Goal: Information Seeking & Learning: Learn about a topic

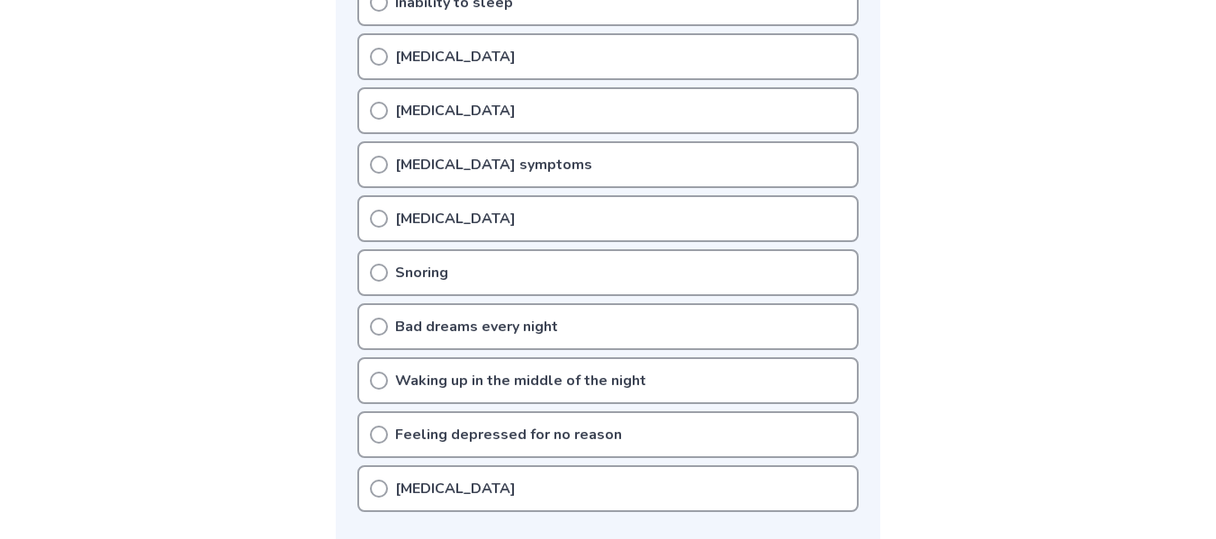
scroll to position [468, 0]
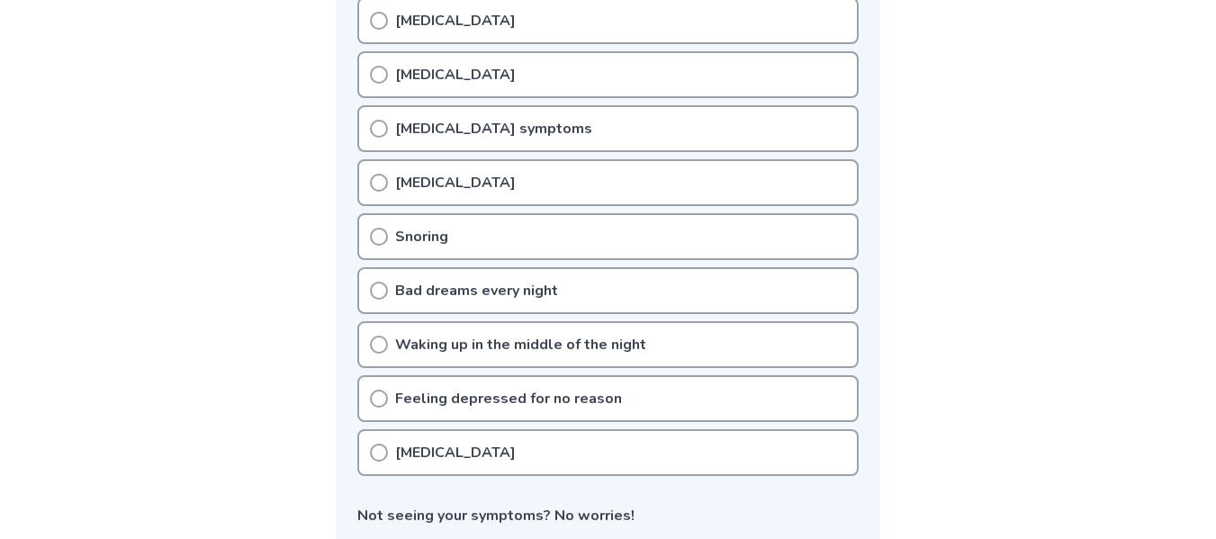
click at [614, 449] on div "[MEDICAL_DATA]" at bounding box center [607, 452] width 501 height 47
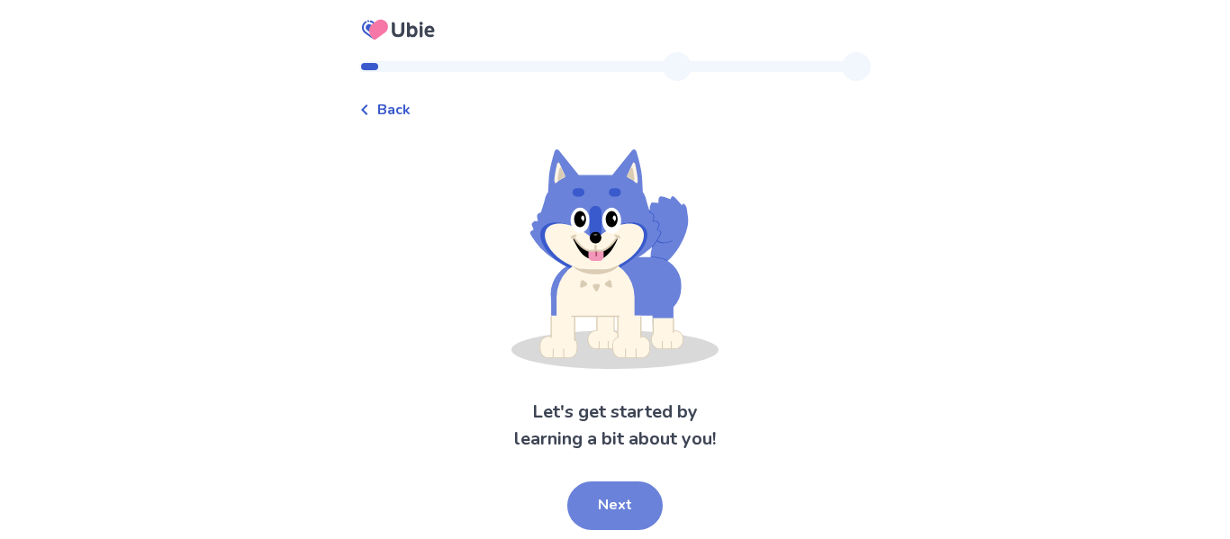
click at [625, 502] on button "Next" at bounding box center [614, 506] width 95 height 49
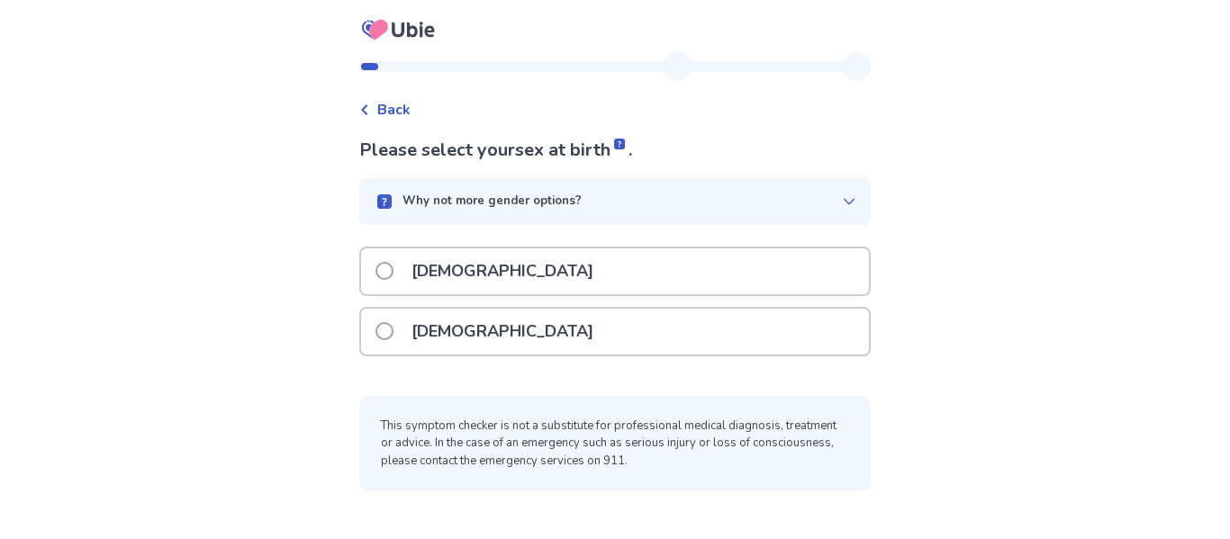
click at [510, 324] on div "[DEMOGRAPHIC_DATA]" at bounding box center [615, 332] width 508 height 46
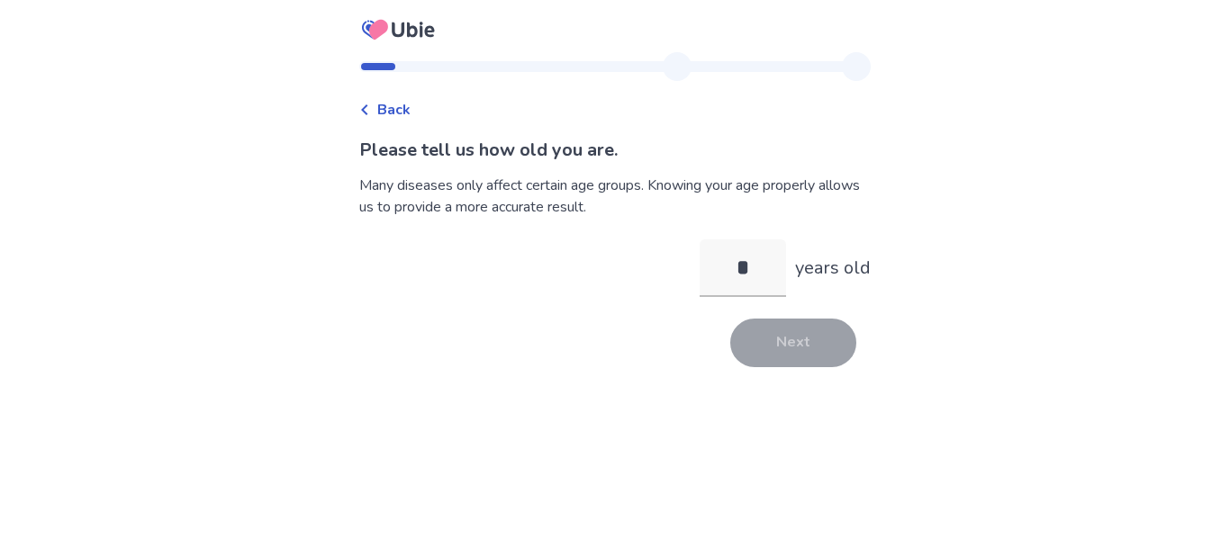
type input "**"
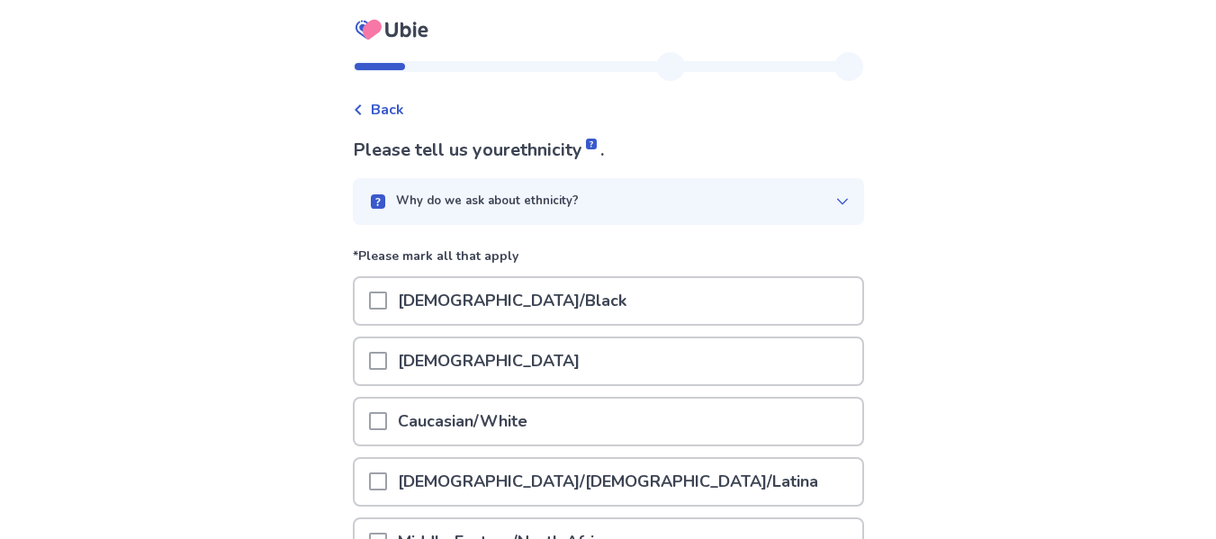
click at [484, 417] on p "Caucasian/White" at bounding box center [462, 422] width 151 height 46
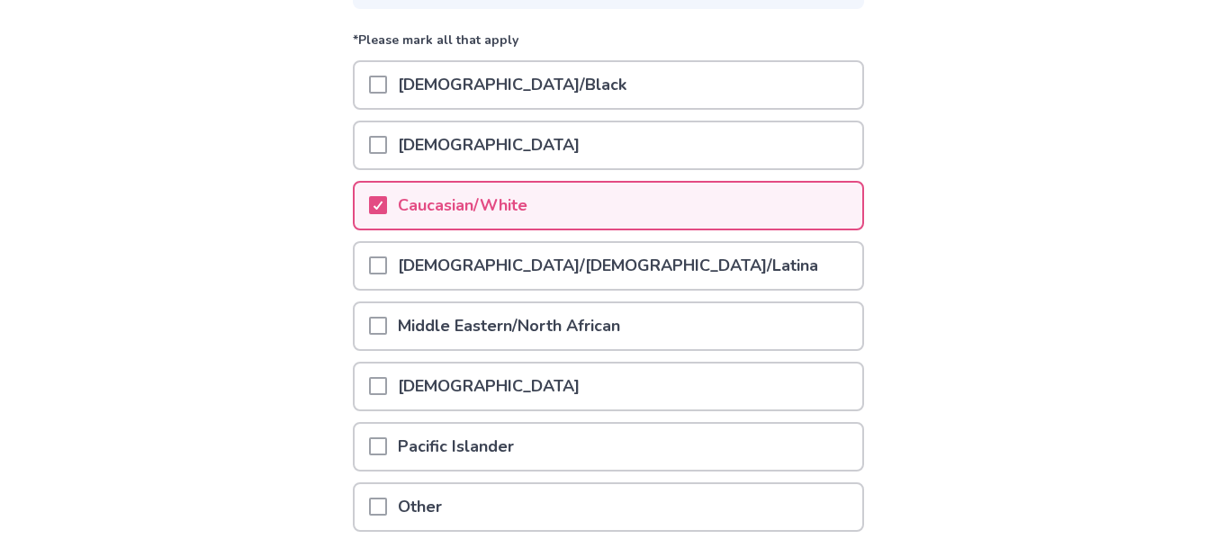
scroll to position [369, 0]
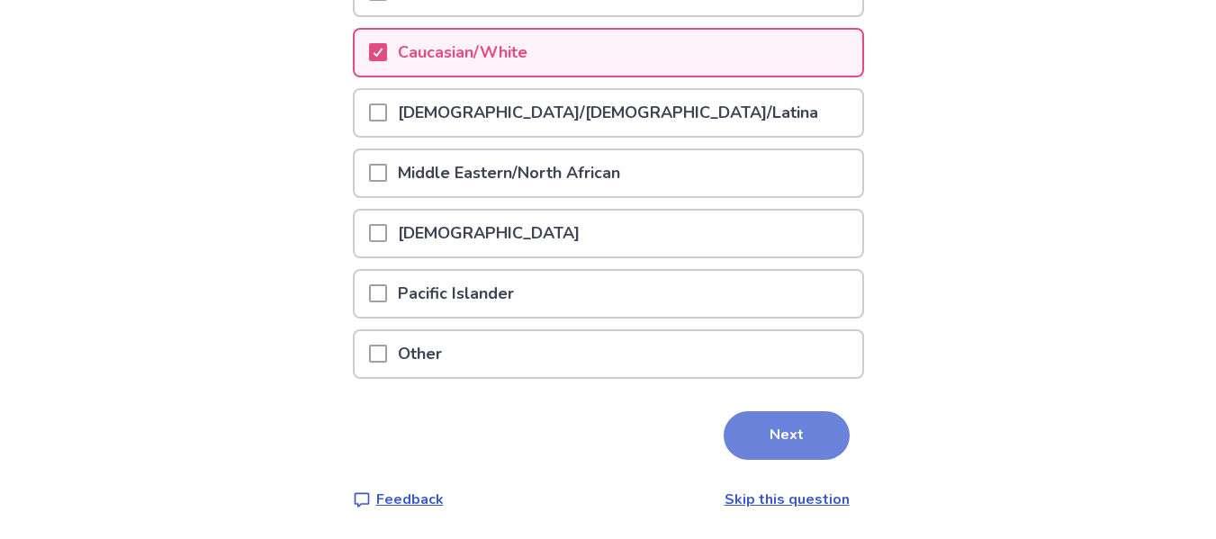
click at [782, 443] on button "Next" at bounding box center [787, 435] width 126 height 49
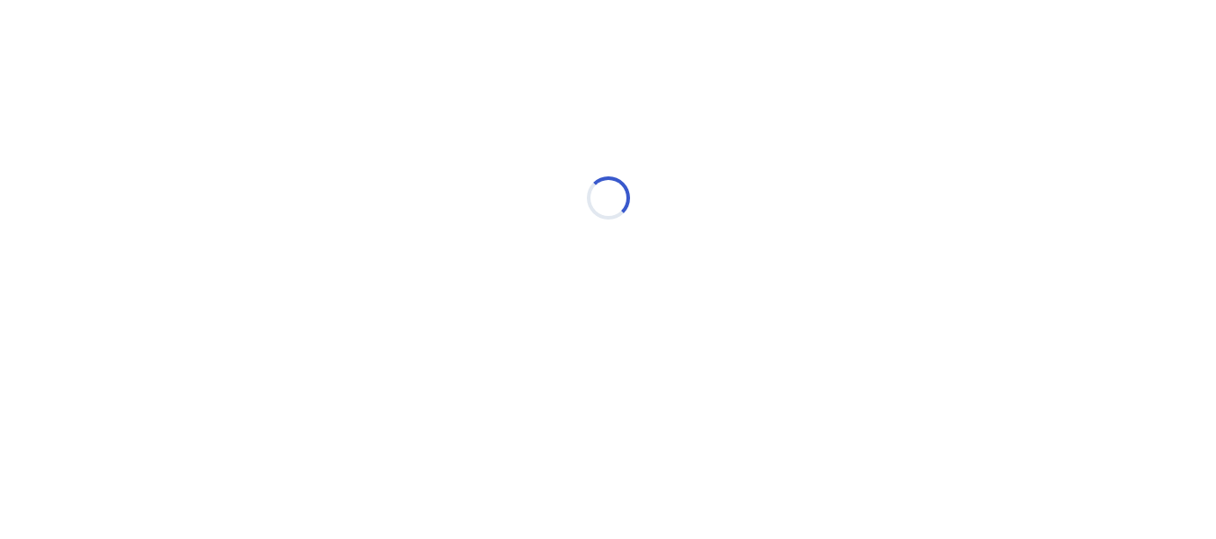
scroll to position [0, 0]
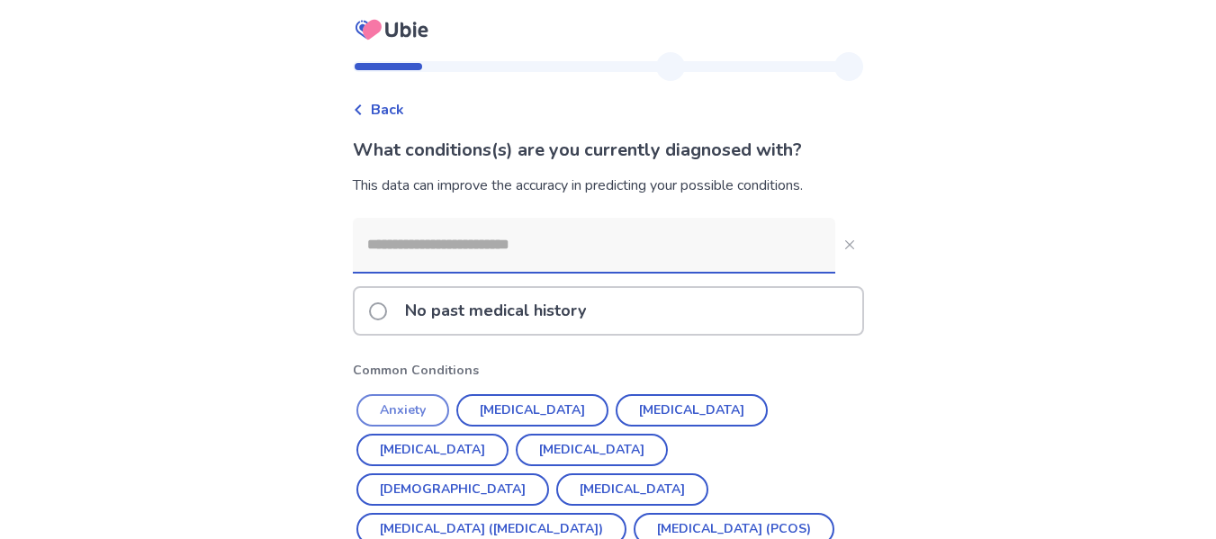
click at [420, 411] on button "Anxiety" at bounding box center [403, 410] width 93 height 32
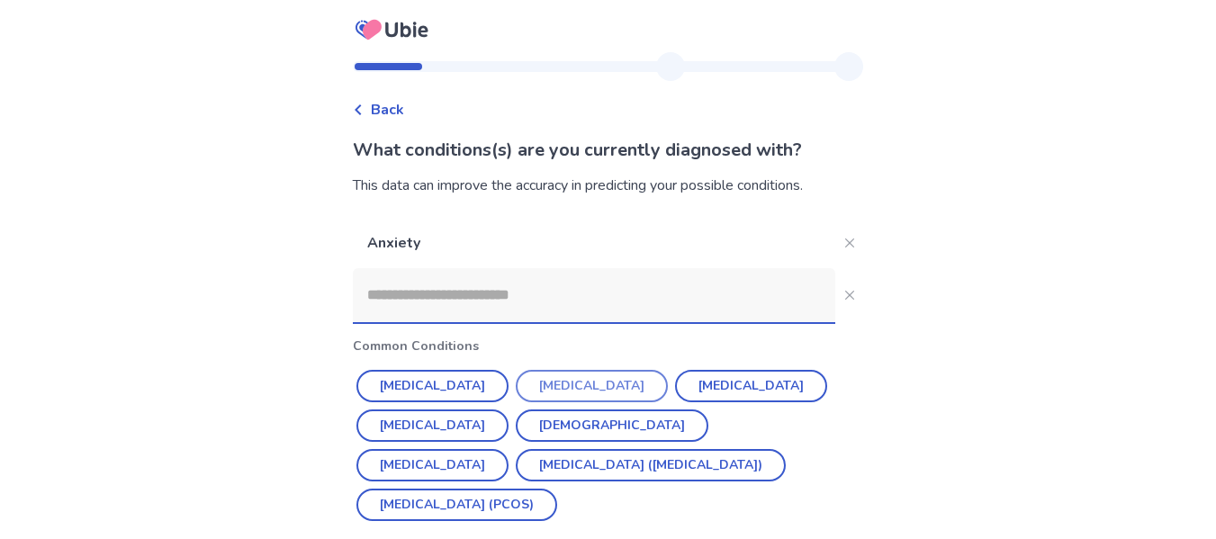
click at [534, 387] on button "[MEDICAL_DATA]" at bounding box center [592, 386] width 152 height 32
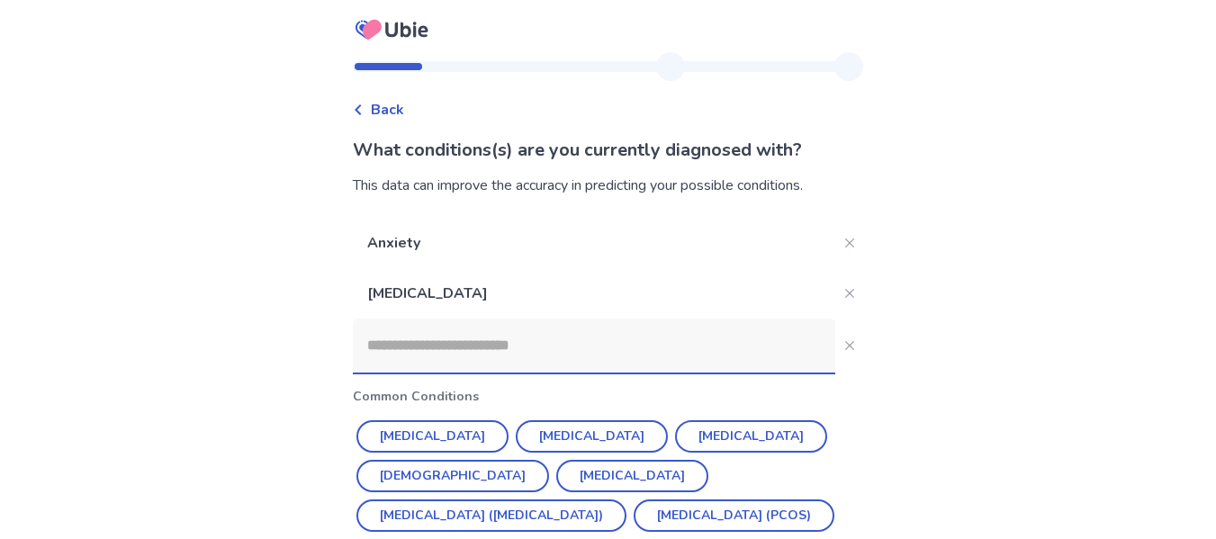
click at [500, 346] on input at bounding box center [594, 346] width 483 height 54
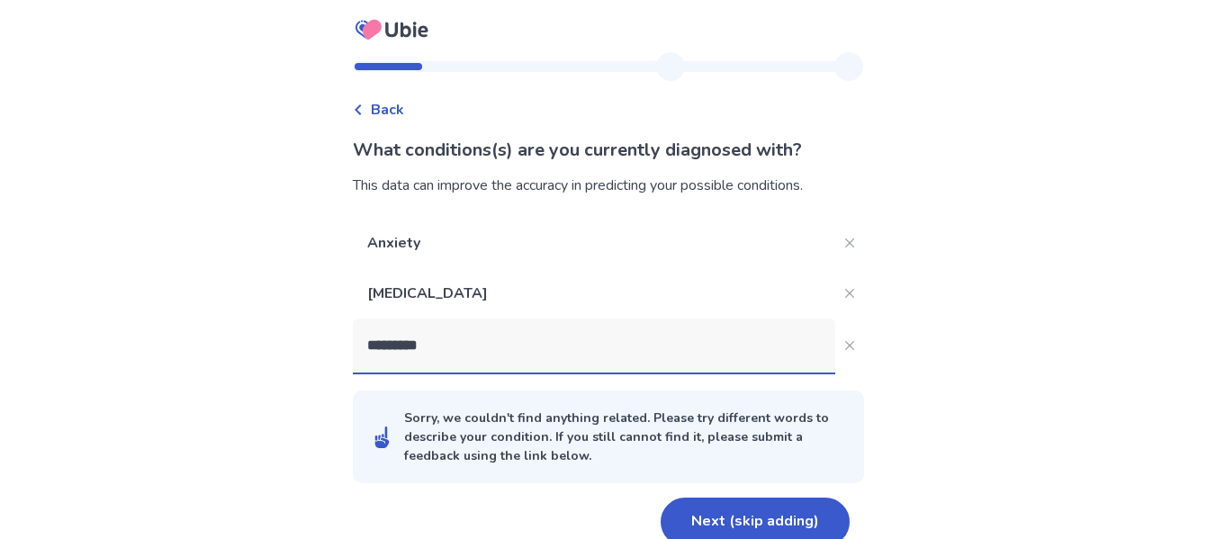
scroll to position [29, 0]
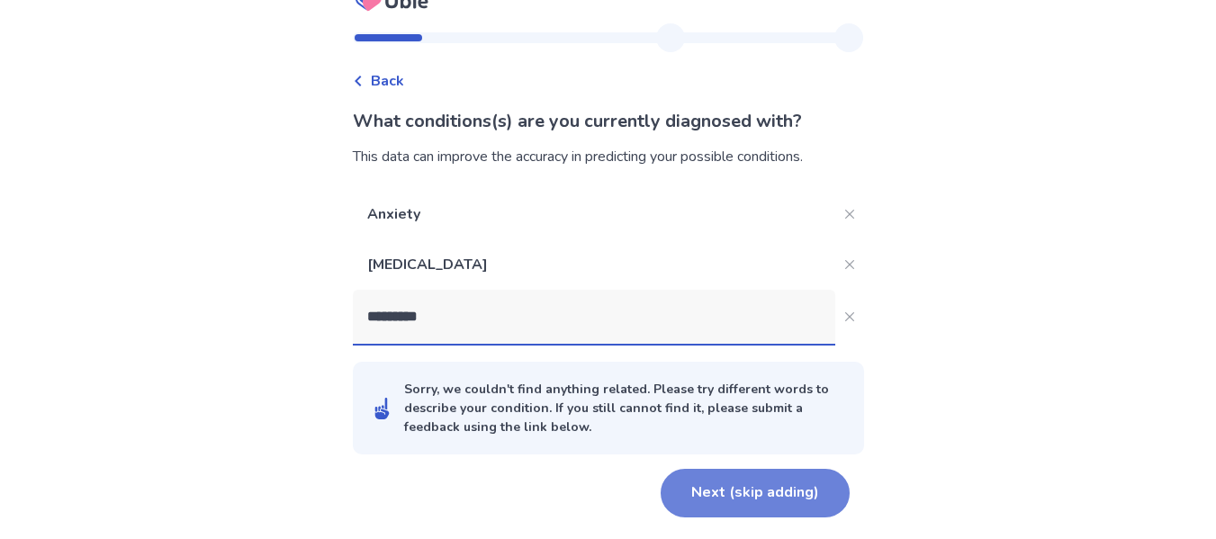
type input "*********"
click at [759, 482] on button "Next (skip adding)" at bounding box center [755, 493] width 189 height 49
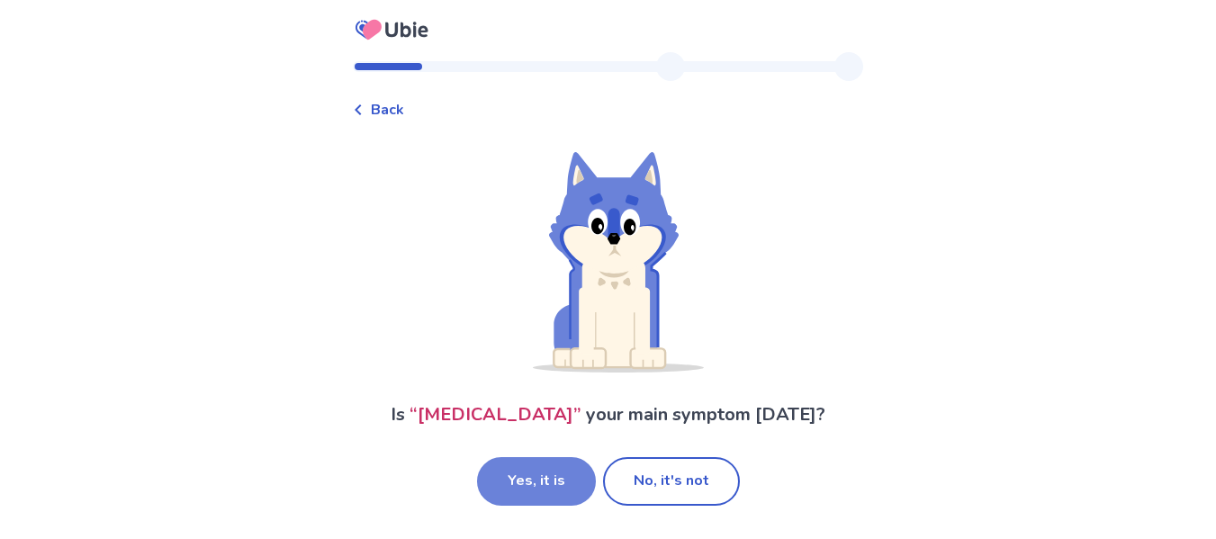
click at [565, 501] on button "Yes, it is" at bounding box center [536, 481] width 119 height 49
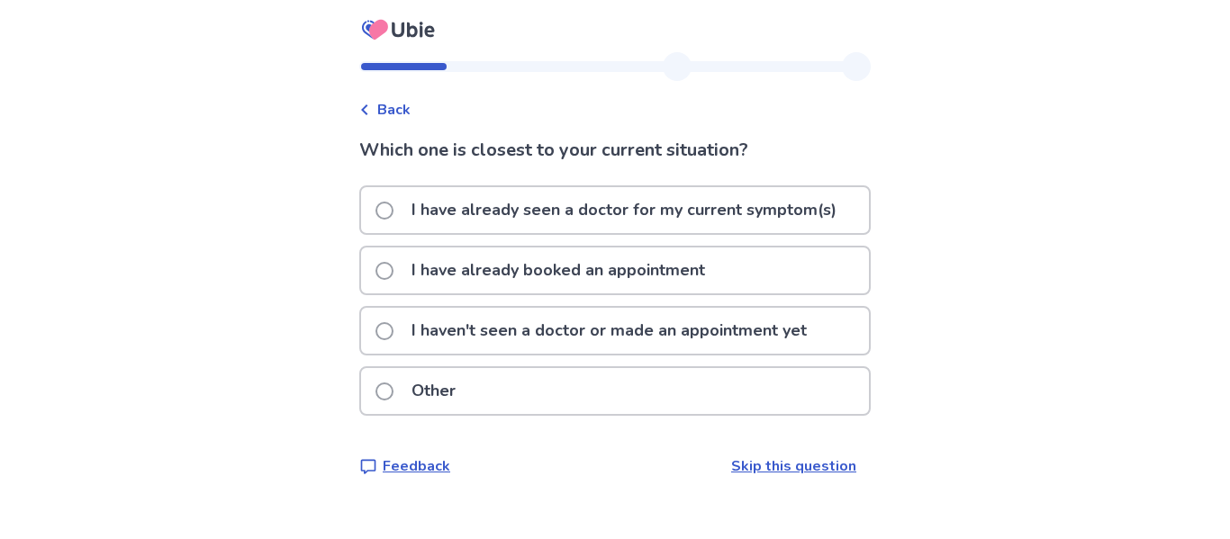
click at [709, 216] on p "I have already seen a doctor for my current symptom(s)" at bounding box center [624, 210] width 447 height 46
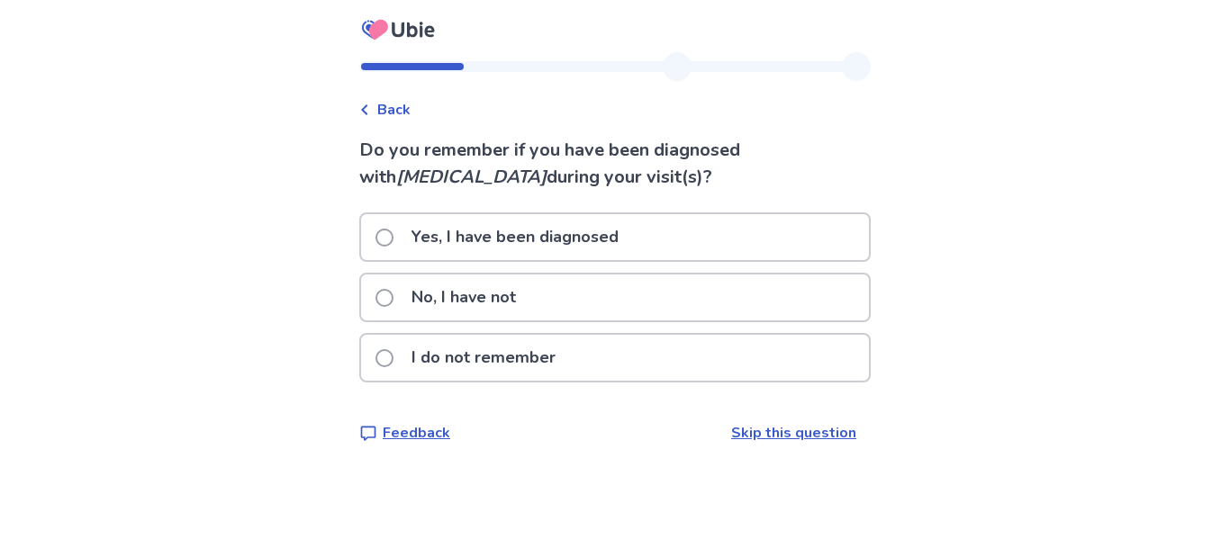
click at [506, 302] on p "No, I have not" at bounding box center [464, 298] width 126 height 46
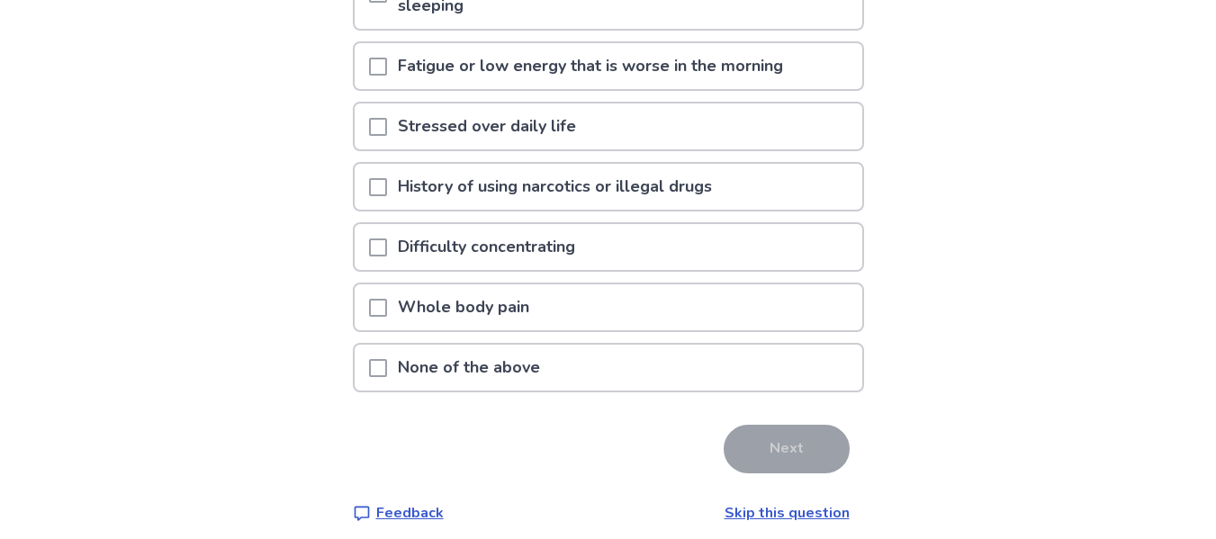
scroll to position [420, 0]
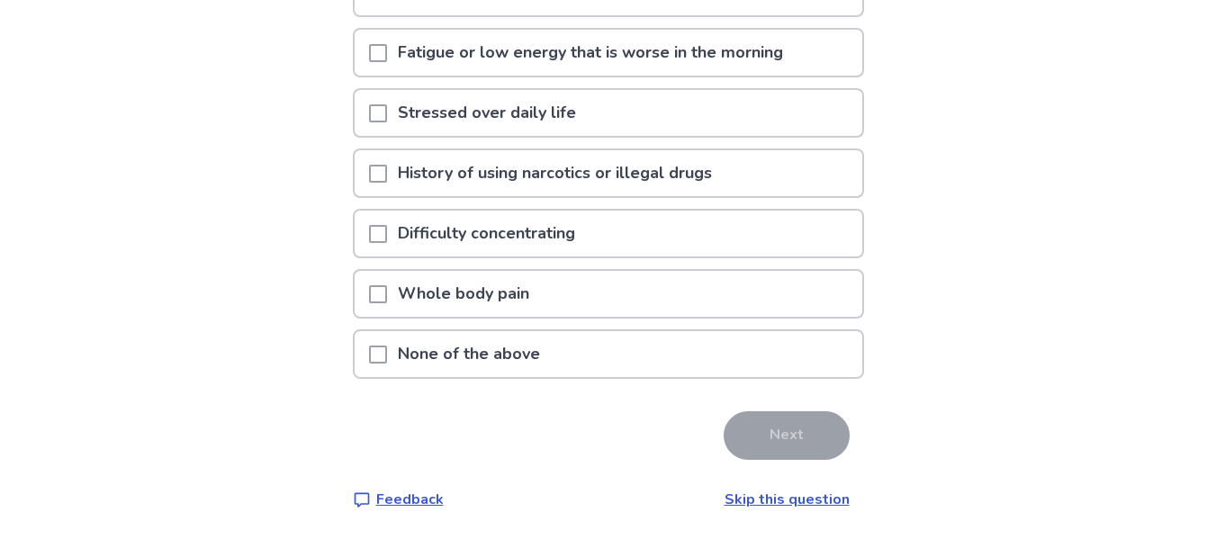
click at [700, 368] on div "None of the above" at bounding box center [609, 354] width 508 height 46
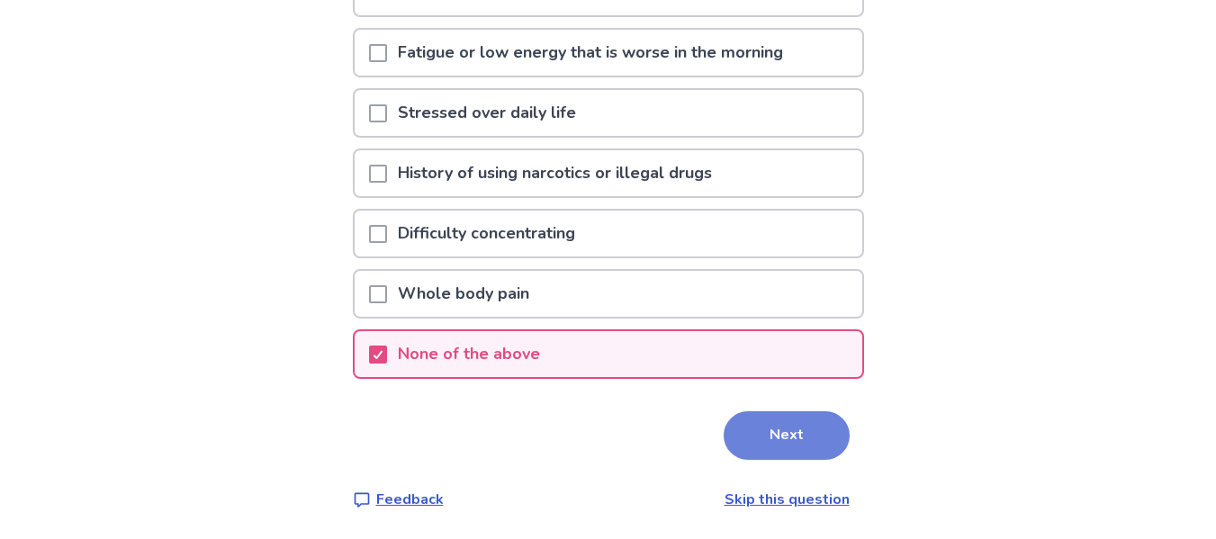
click at [813, 437] on button "Next" at bounding box center [787, 435] width 126 height 49
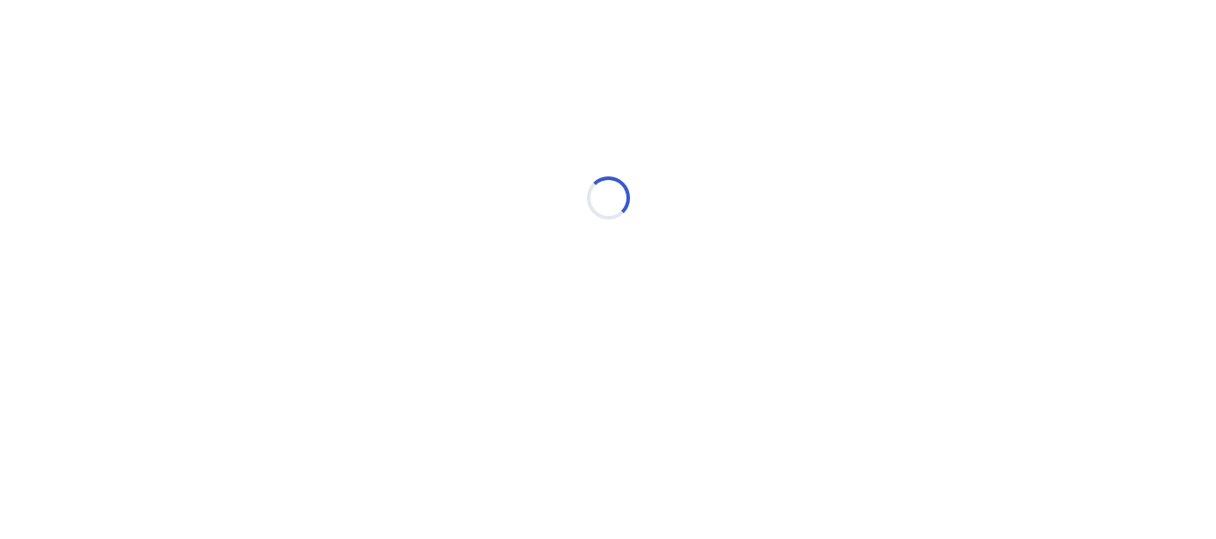
scroll to position [0, 0]
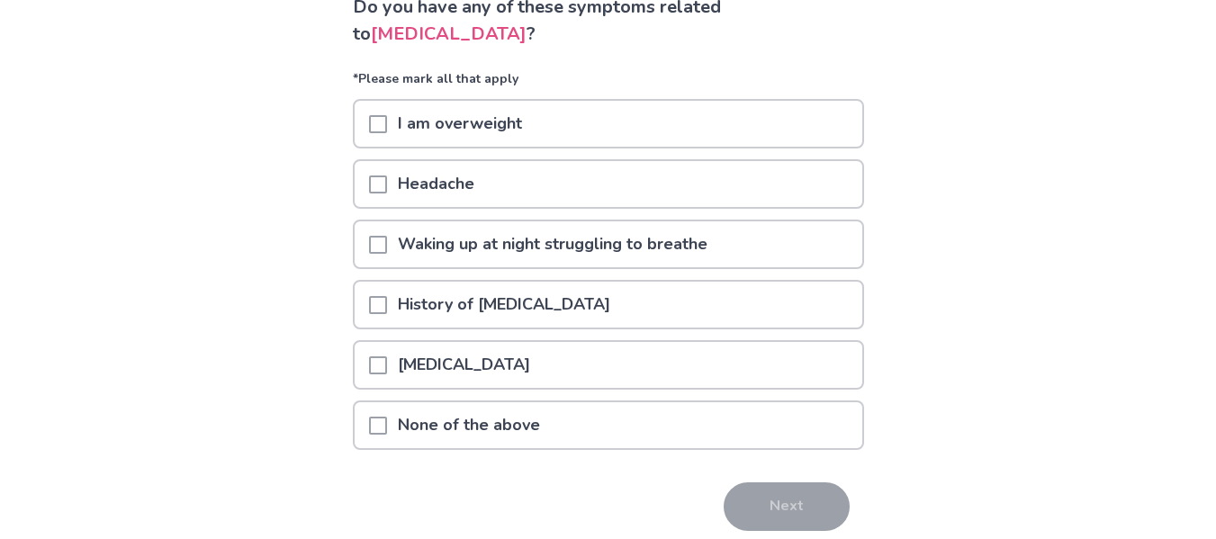
scroll to position [148, 0]
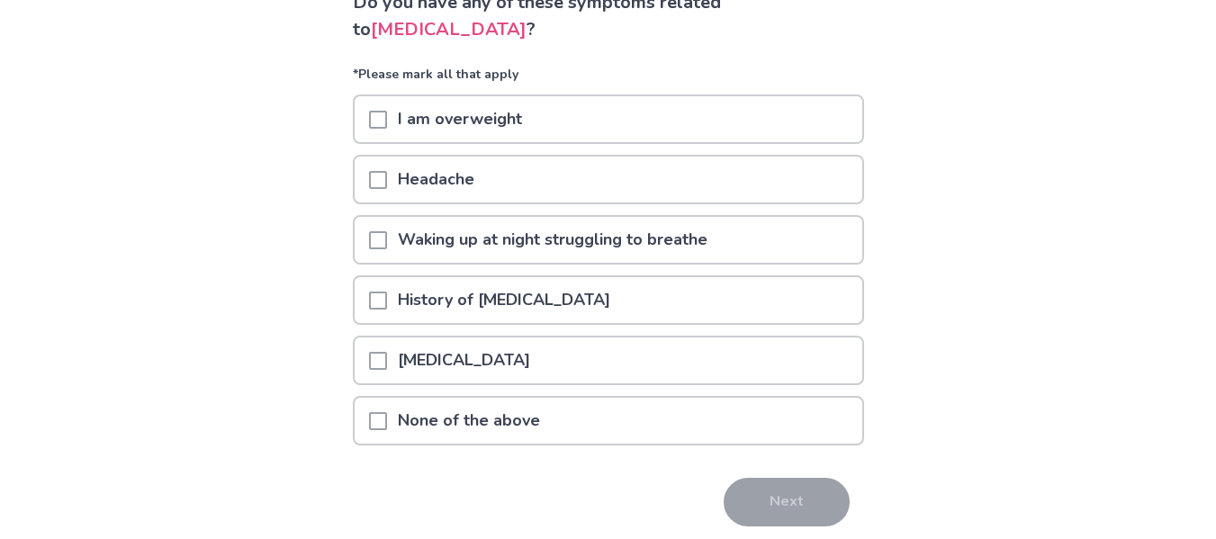
click at [595, 424] on div "None of the above" at bounding box center [609, 421] width 508 height 46
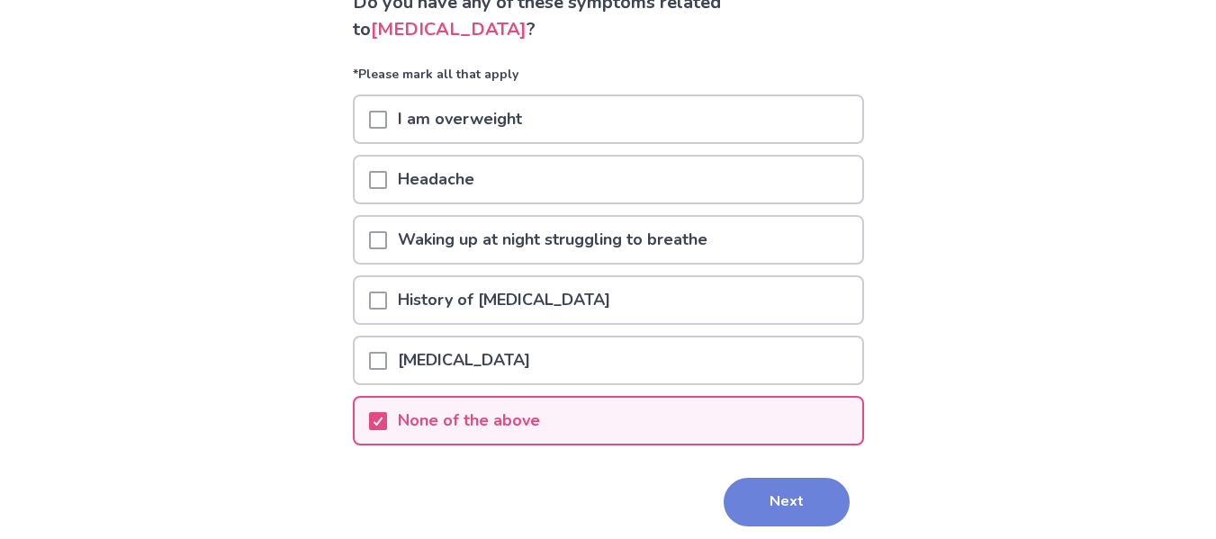
click at [756, 503] on button "Next" at bounding box center [787, 502] width 126 height 49
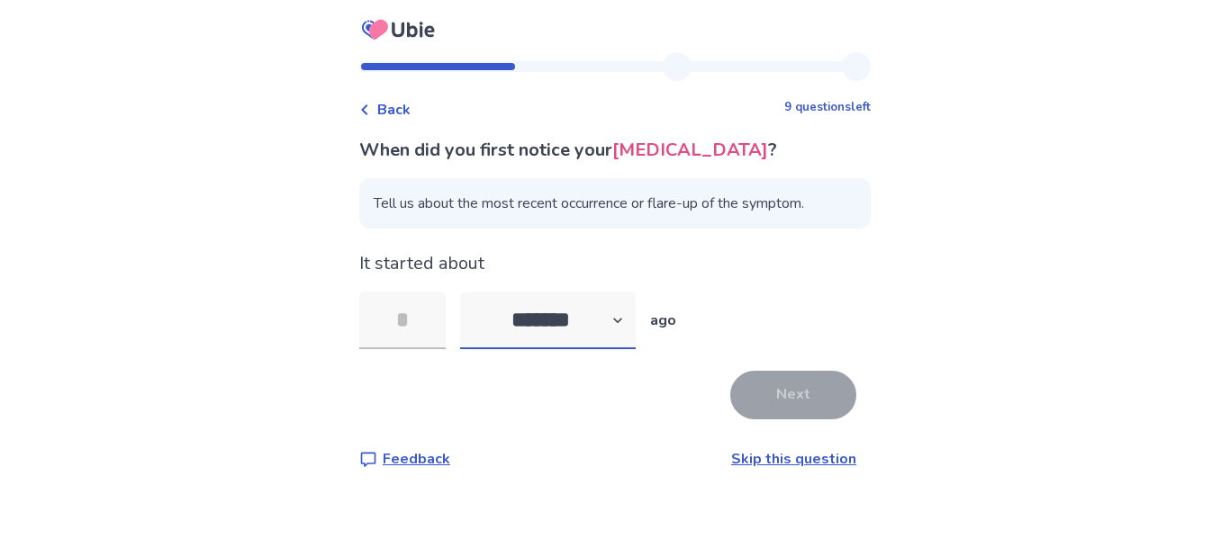
click at [633, 349] on select "******* ****** ******* ******** *******" at bounding box center [548, 321] width 176 height 58
select select "*"
click at [471, 319] on select "******* ****** ******* ******** *******" at bounding box center [548, 321] width 176 height 58
click at [437, 328] on input "tel" at bounding box center [402, 321] width 86 height 58
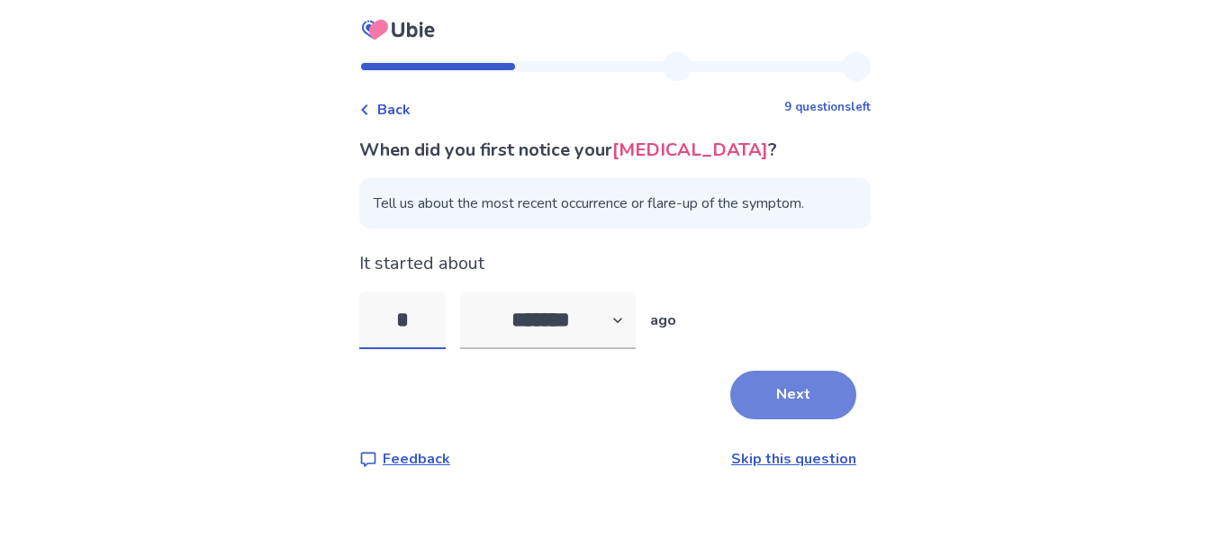
type input "*"
click at [789, 416] on button "Next" at bounding box center [793, 395] width 126 height 49
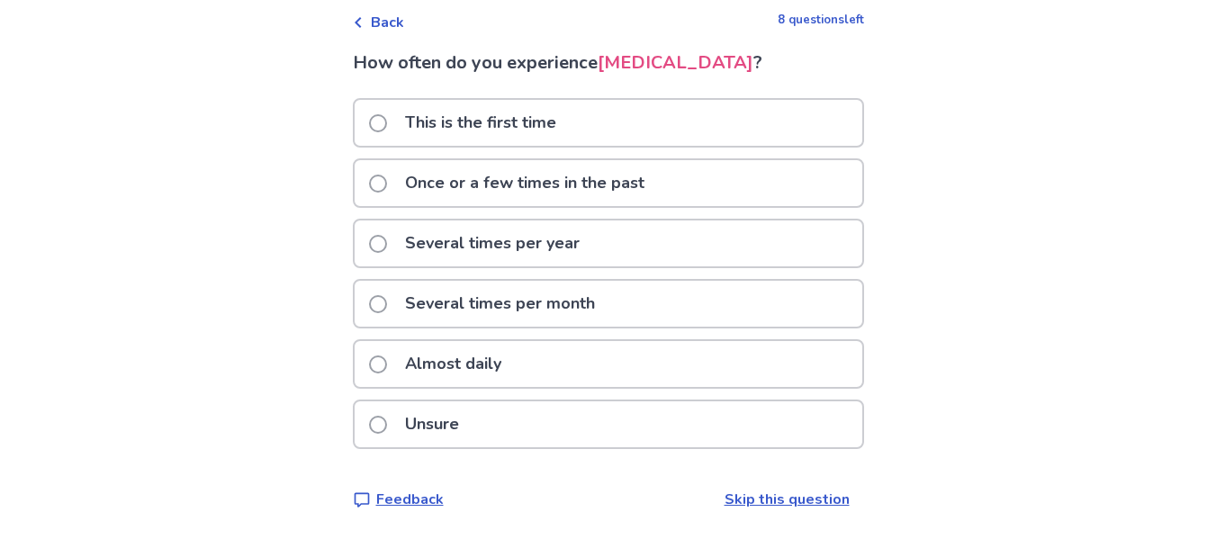
scroll to position [99, 0]
click at [617, 313] on div "Several times per month" at bounding box center [609, 304] width 508 height 46
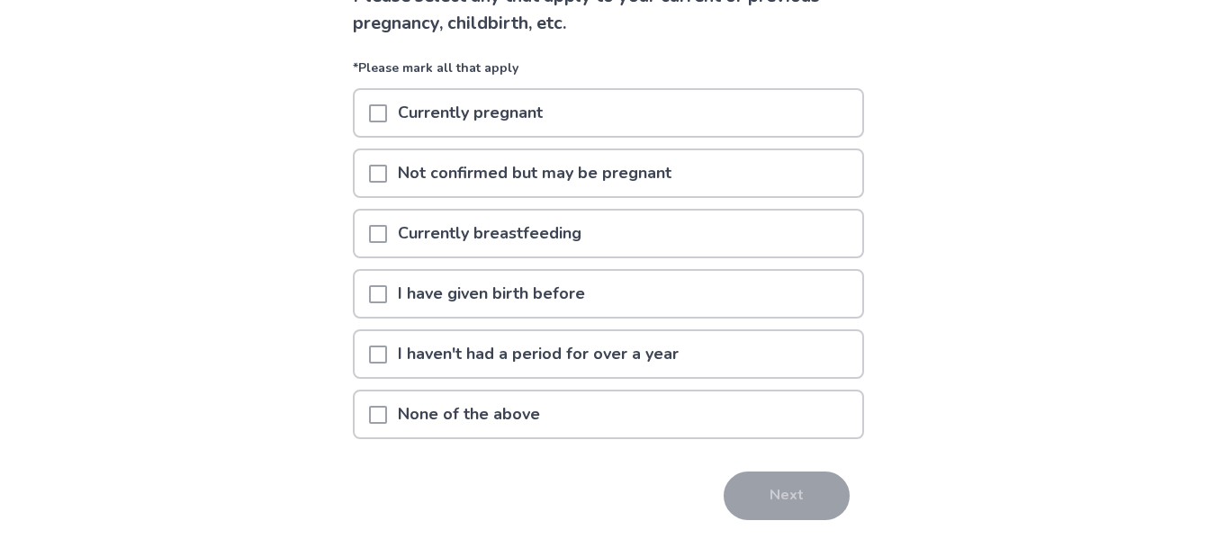
scroll to position [157, 0]
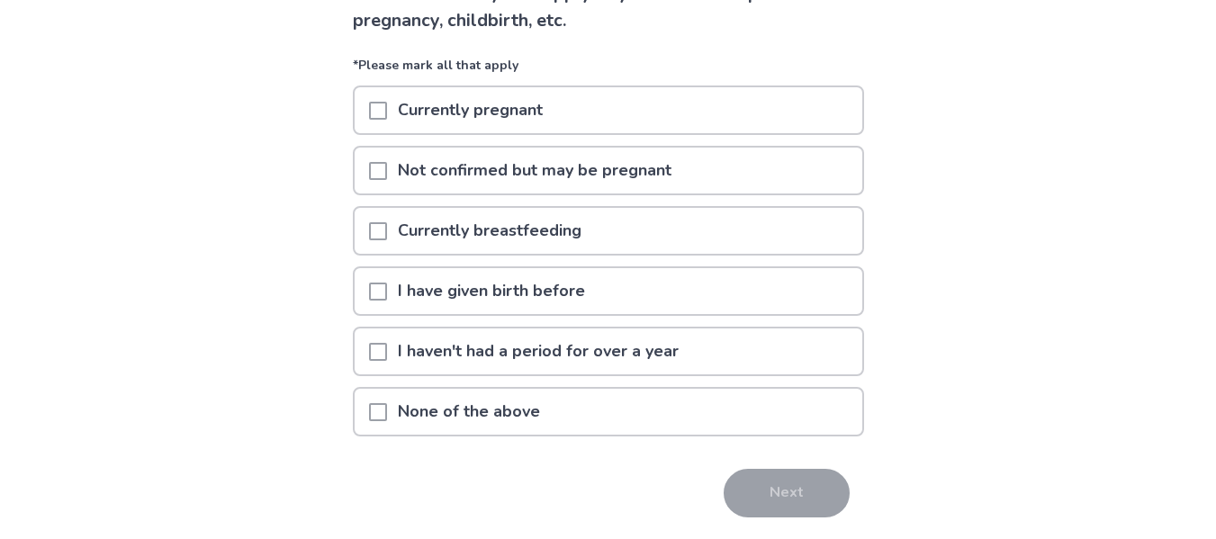
click at [671, 350] on p "I haven't had a period for over a year" at bounding box center [538, 352] width 303 height 46
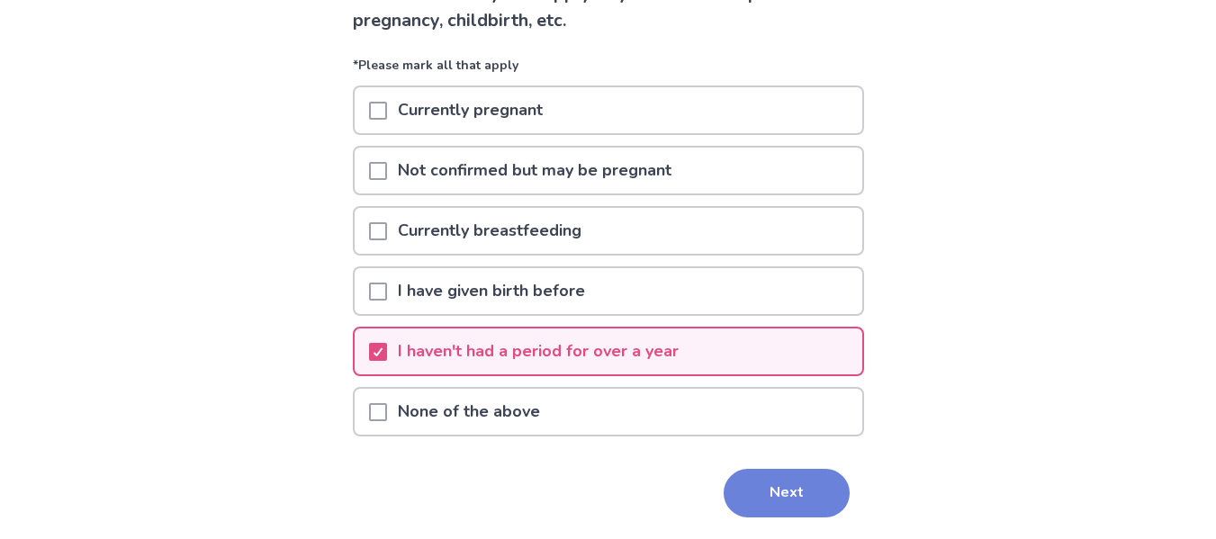
click at [762, 494] on button "Next" at bounding box center [787, 493] width 126 height 49
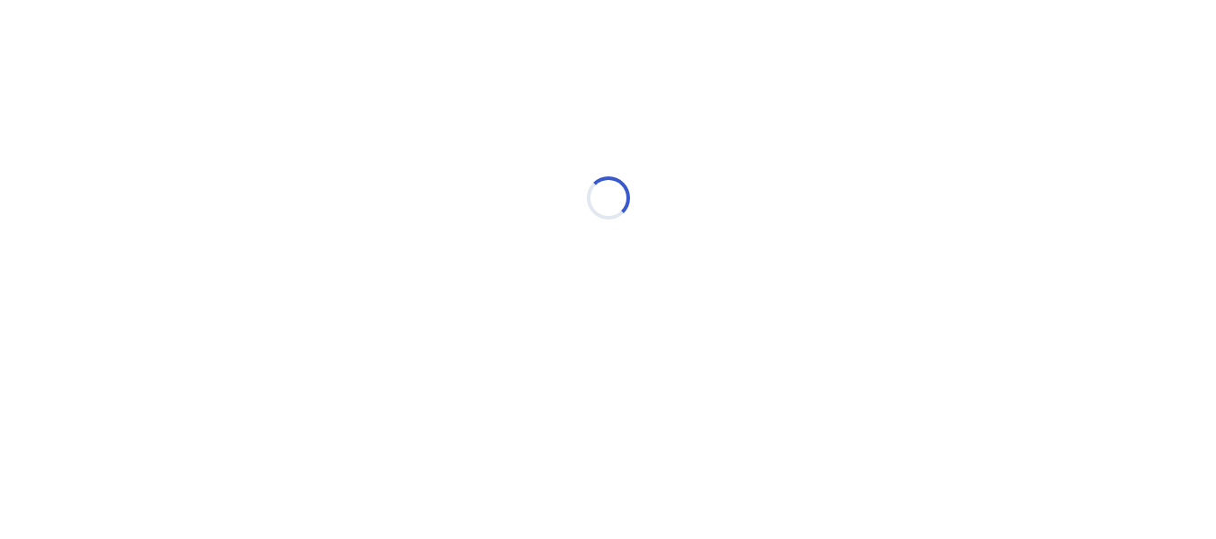
scroll to position [0, 0]
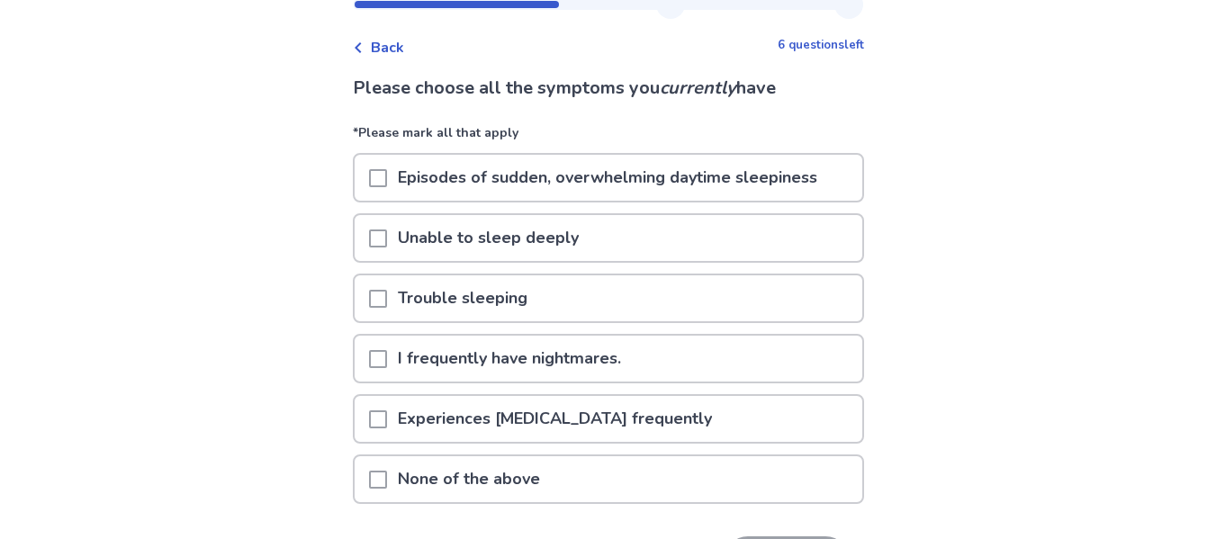
scroll to position [71, 0]
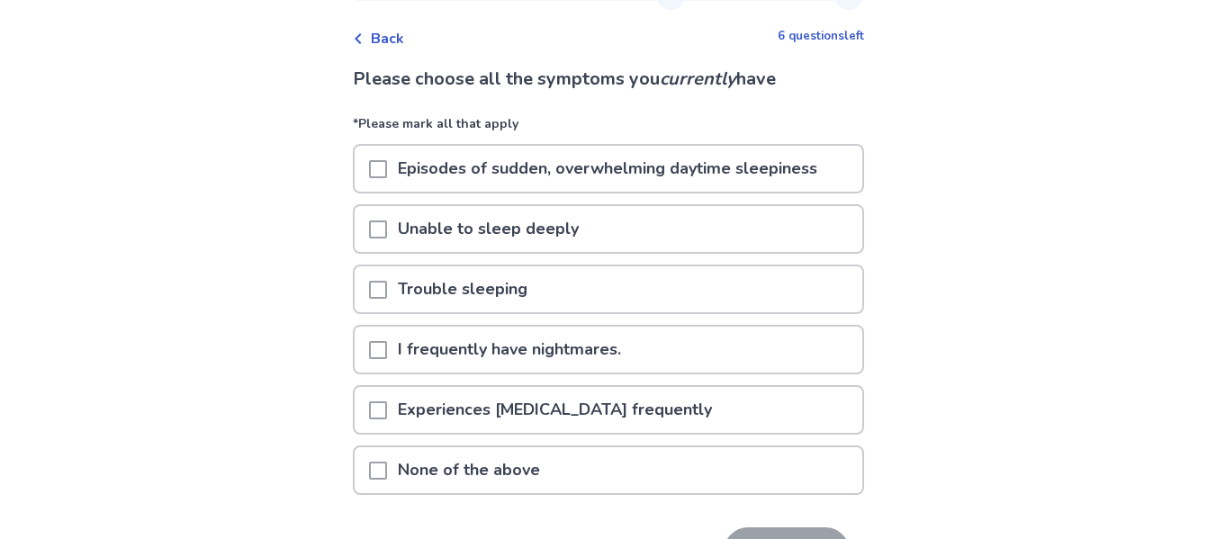
click at [557, 236] on p "Unable to sleep deeply" at bounding box center [488, 229] width 203 height 46
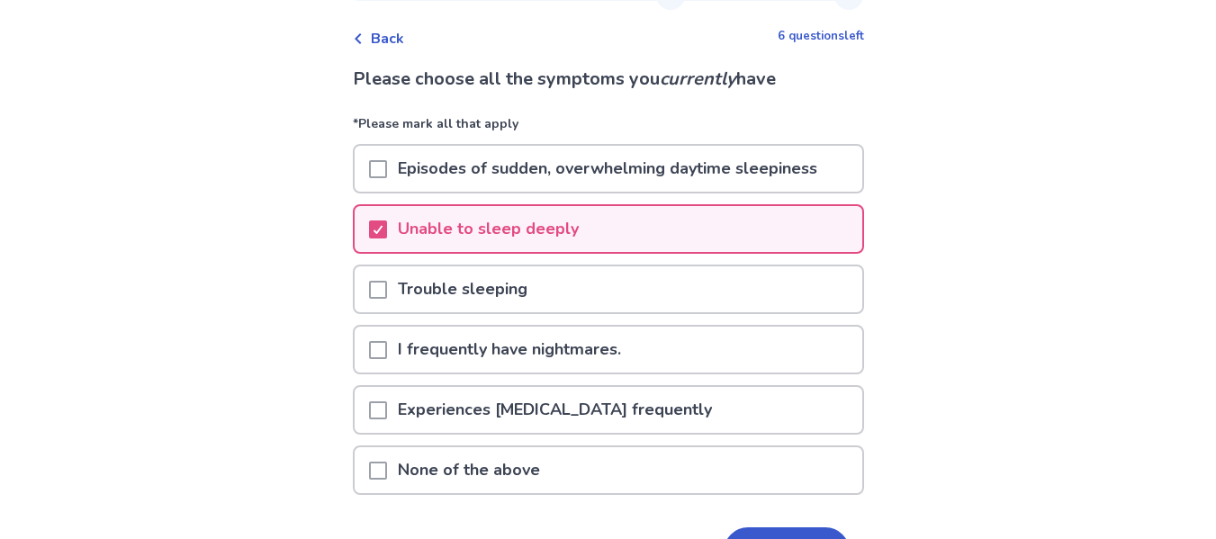
click at [519, 292] on p "Trouble sleeping" at bounding box center [462, 290] width 151 height 46
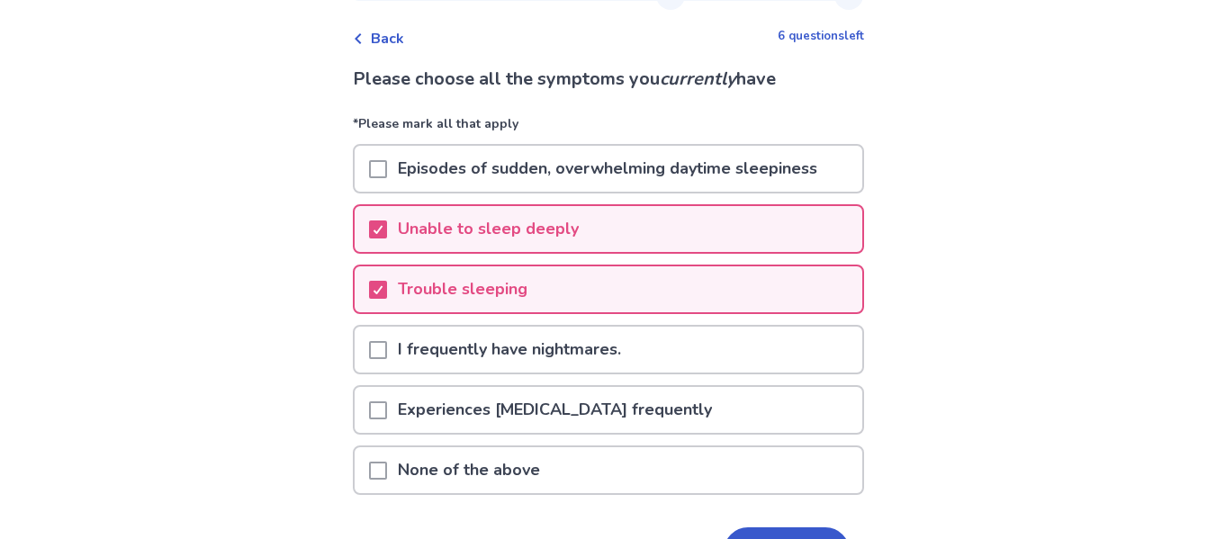
click at [757, 177] on p "Episodes of sudden, overwhelming daytime sleepiness" at bounding box center [607, 169] width 441 height 46
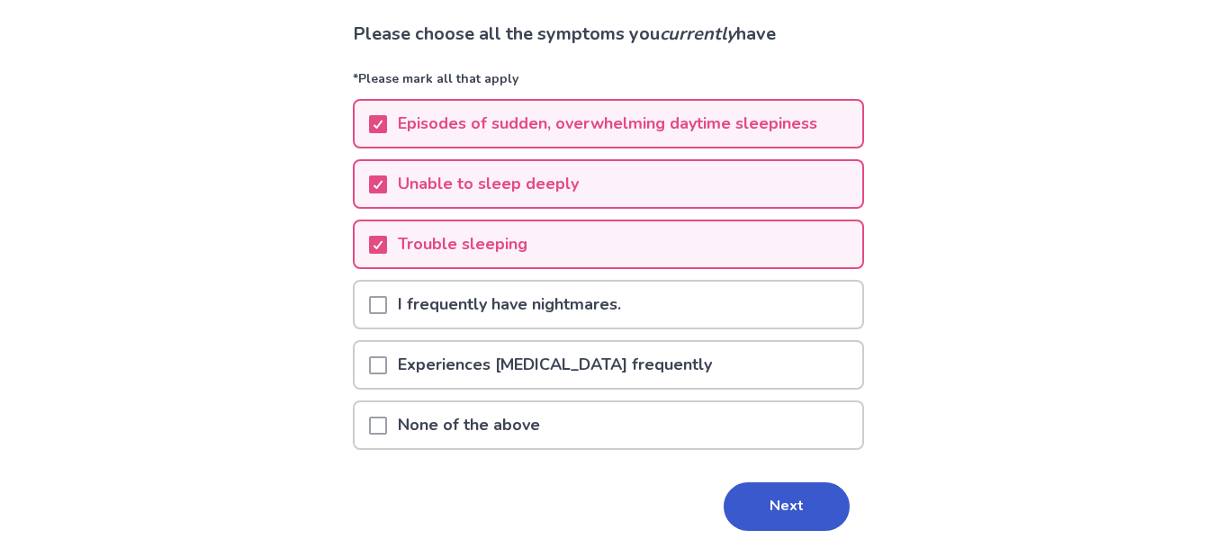
scroll to position [127, 0]
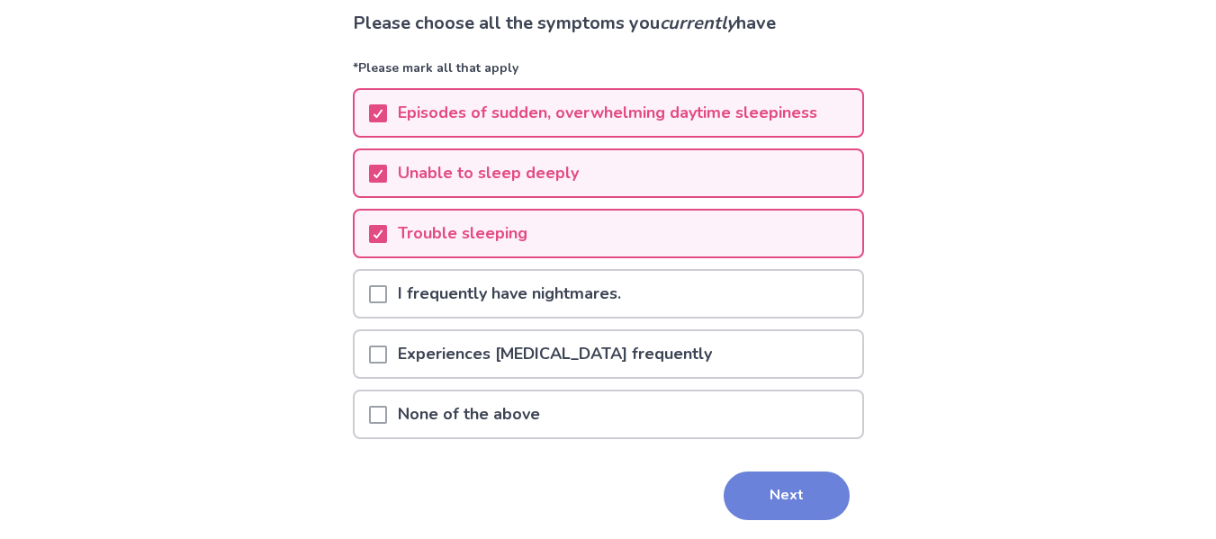
click at [772, 486] on button "Next" at bounding box center [787, 496] width 126 height 49
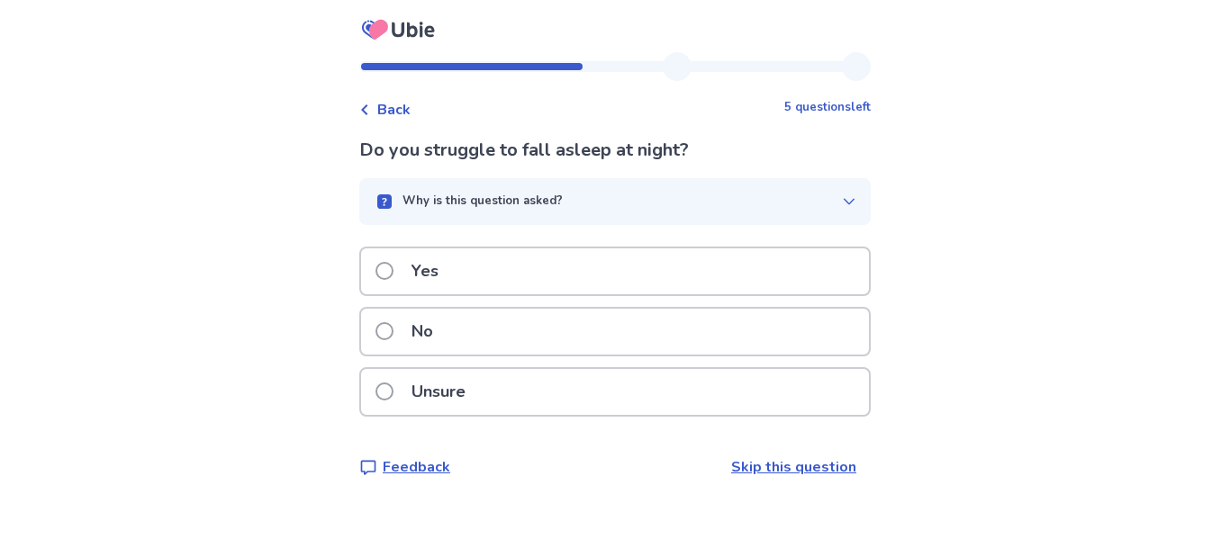
click at [640, 201] on div "Why is this question asked?" at bounding box center [608, 202] width 468 height 18
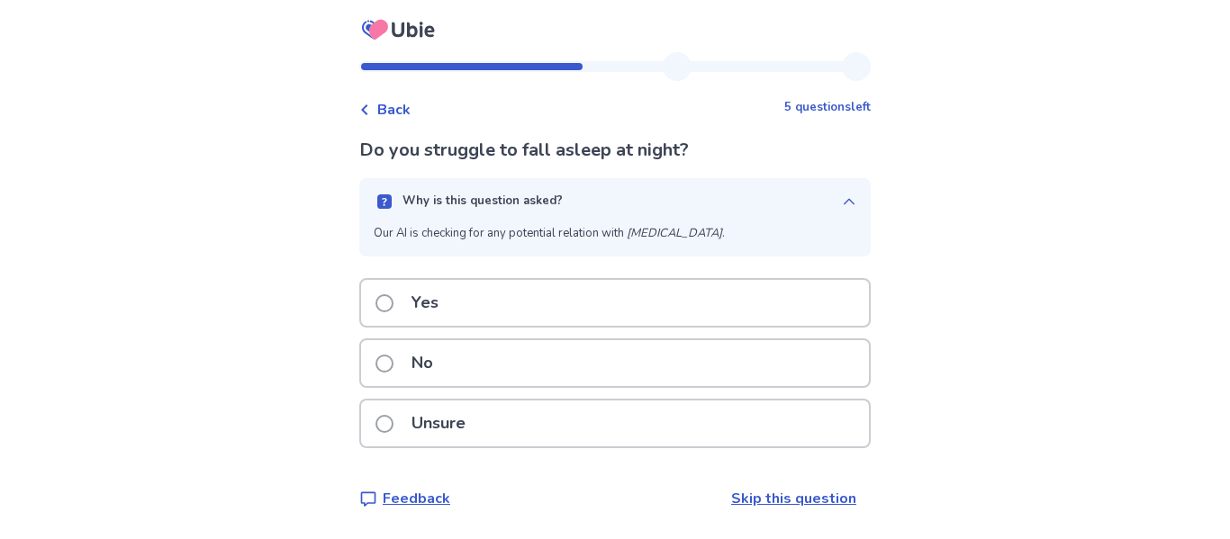
click at [641, 201] on div "Why is this question asked?" at bounding box center [608, 202] width 468 height 18
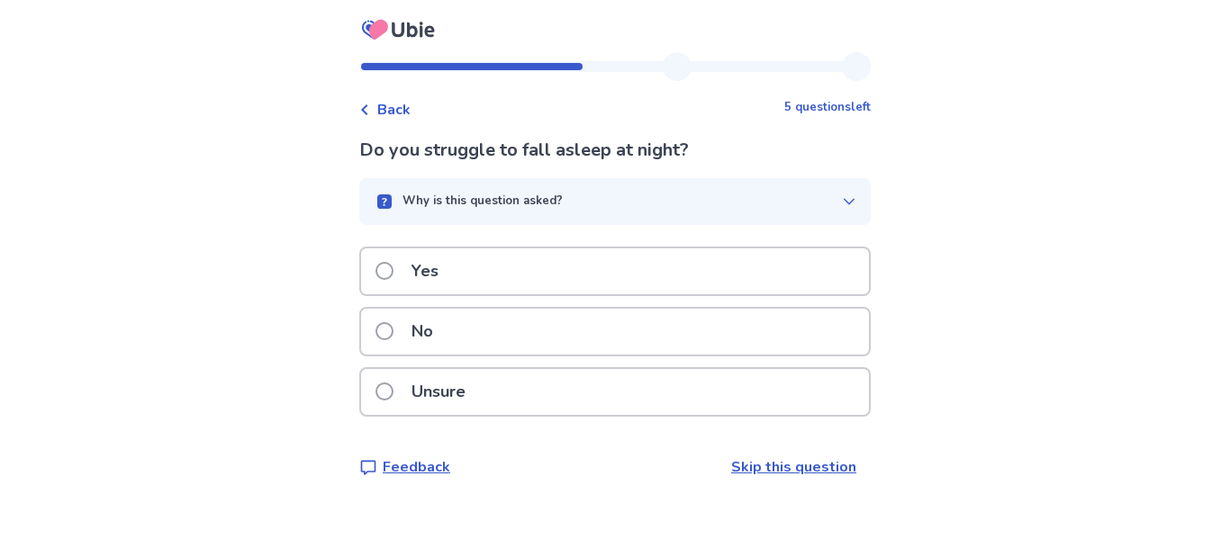
click at [584, 267] on div "Yes" at bounding box center [615, 271] width 508 height 46
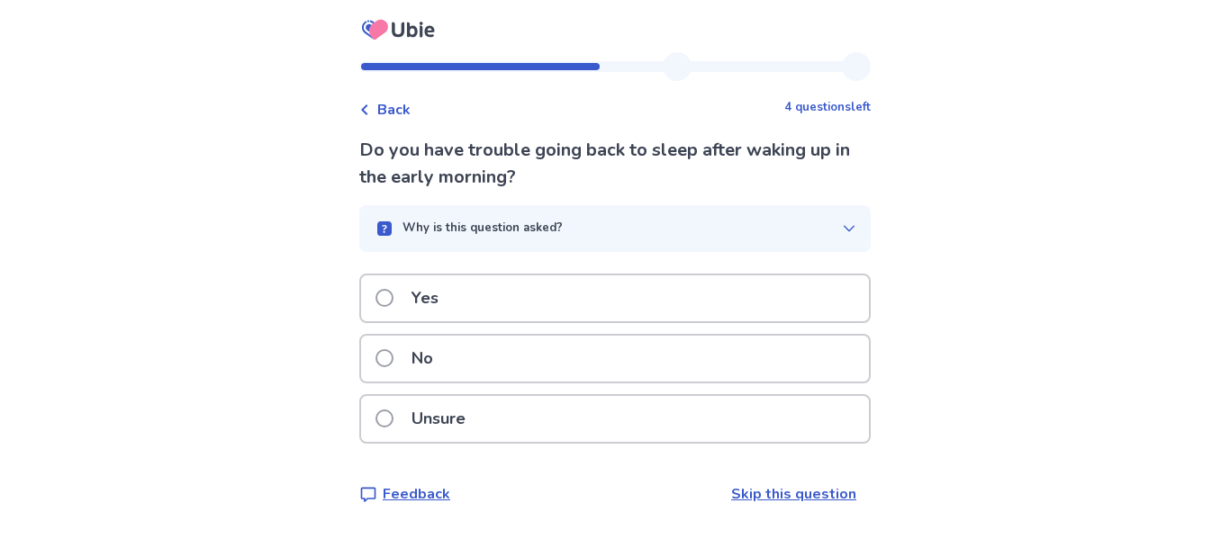
click at [530, 355] on div "No" at bounding box center [615, 359] width 508 height 46
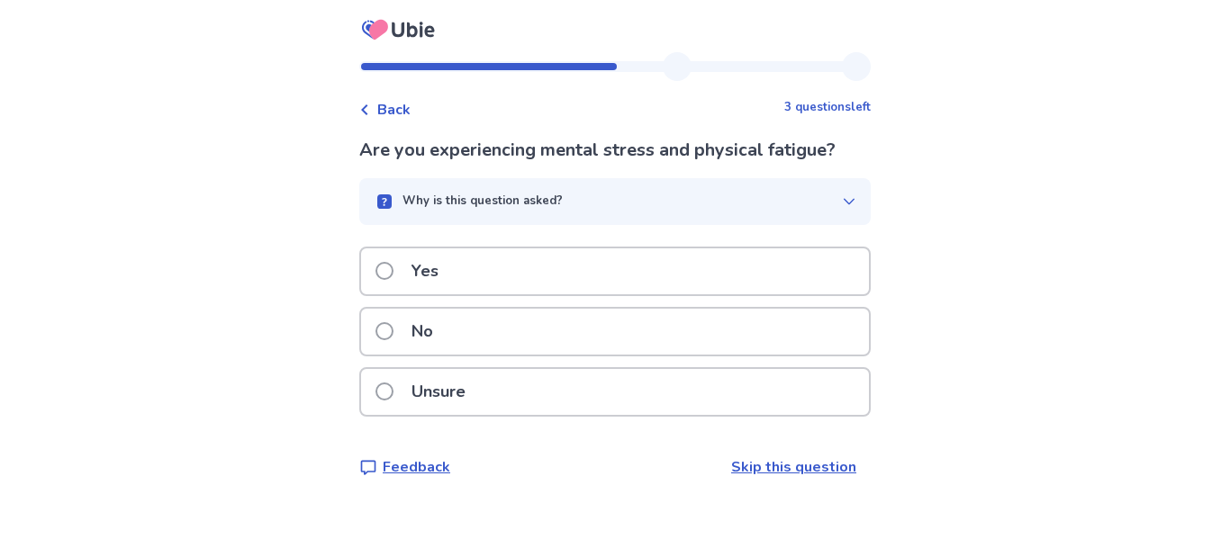
click at [602, 268] on div "Yes" at bounding box center [615, 271] width 508 height 46
click at [523, 266] on div "Yes" at bounding box center [615, 271] width 508 height 46
click at [475, 329] on div "No" at bounding box center [615, 332] width 508 height 46
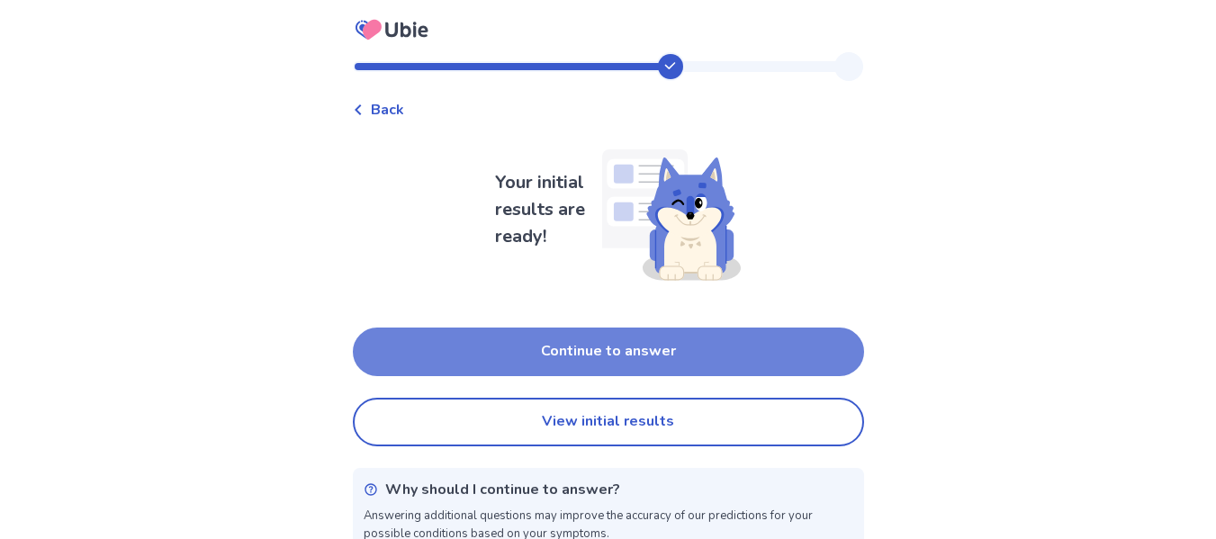
click at [626, 361] on button "Continue to answer" at bounding box center [608, 352] width 511 height 49
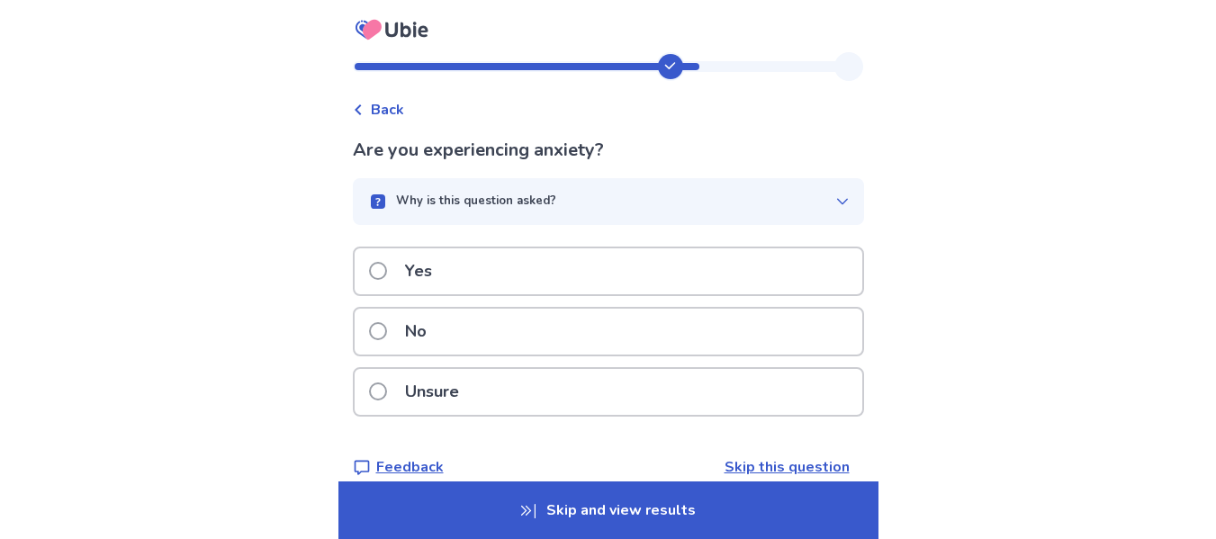
click at [513, 330] on div "No" at bounding box center [609, 332] width 508 height 46
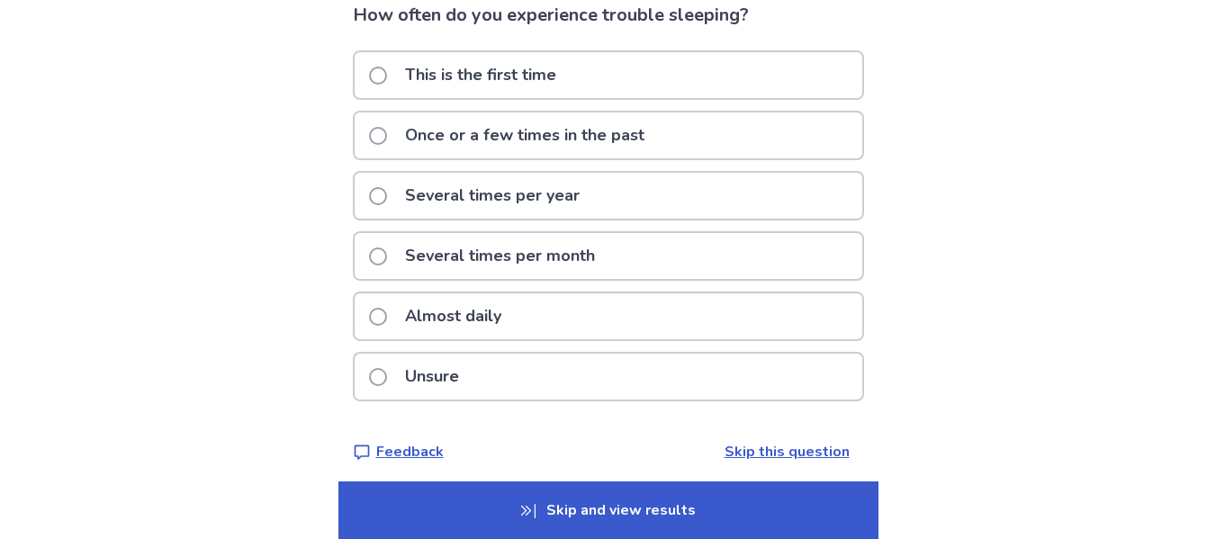
scroll to position [135, 0]
click at [550, 306] on div "Almost daily" at bounding box center [609, 317] width 508 height 46
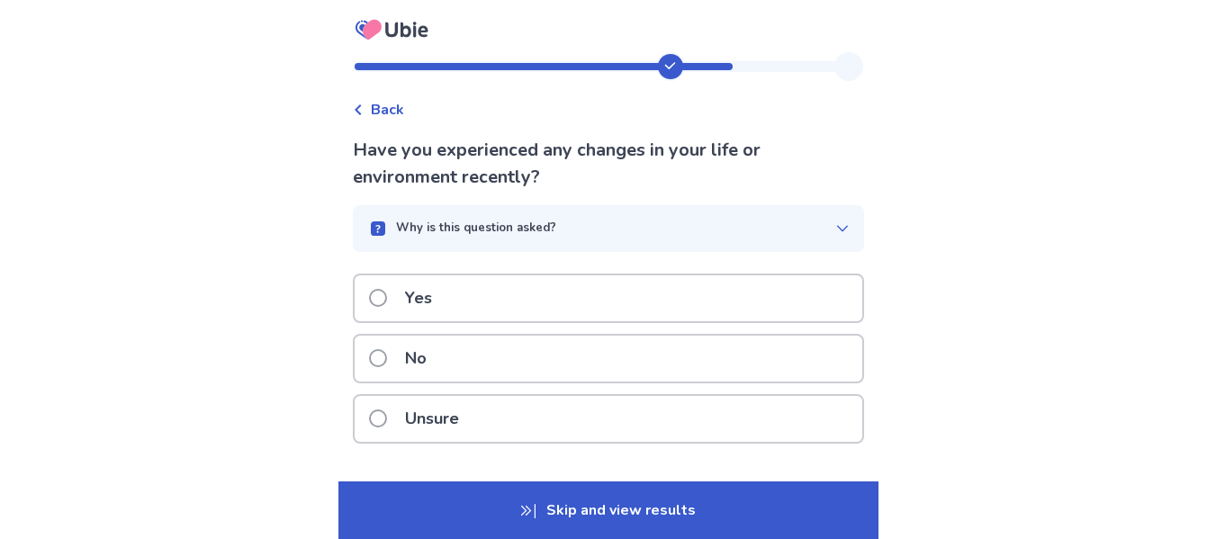
scroll to position [52, 0]
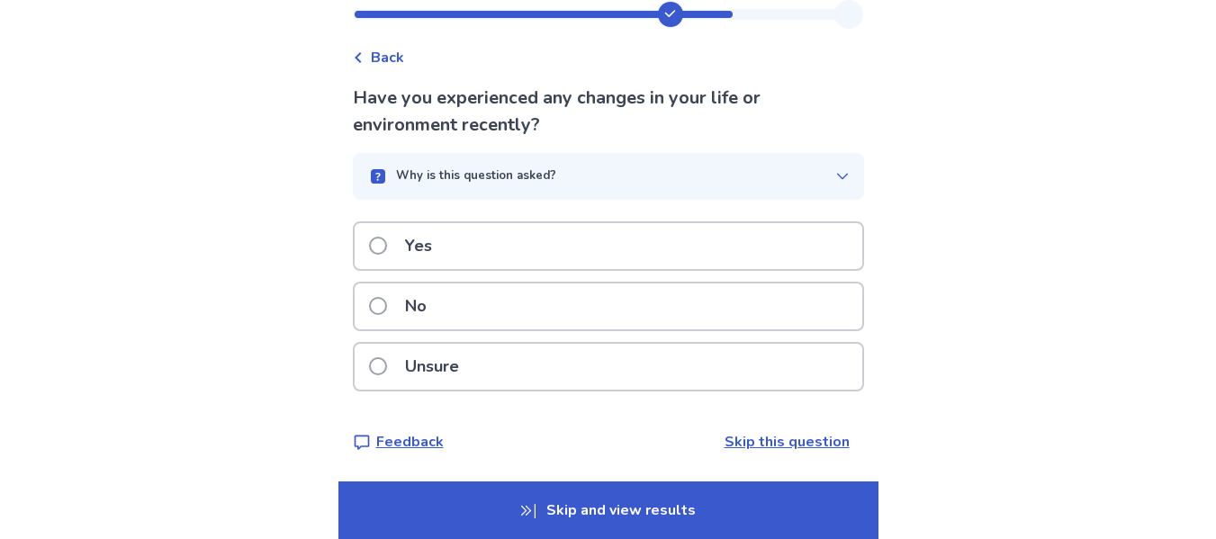
click at [532, 316] on div "No" at bounding box center [609, 307] width 508 height 46
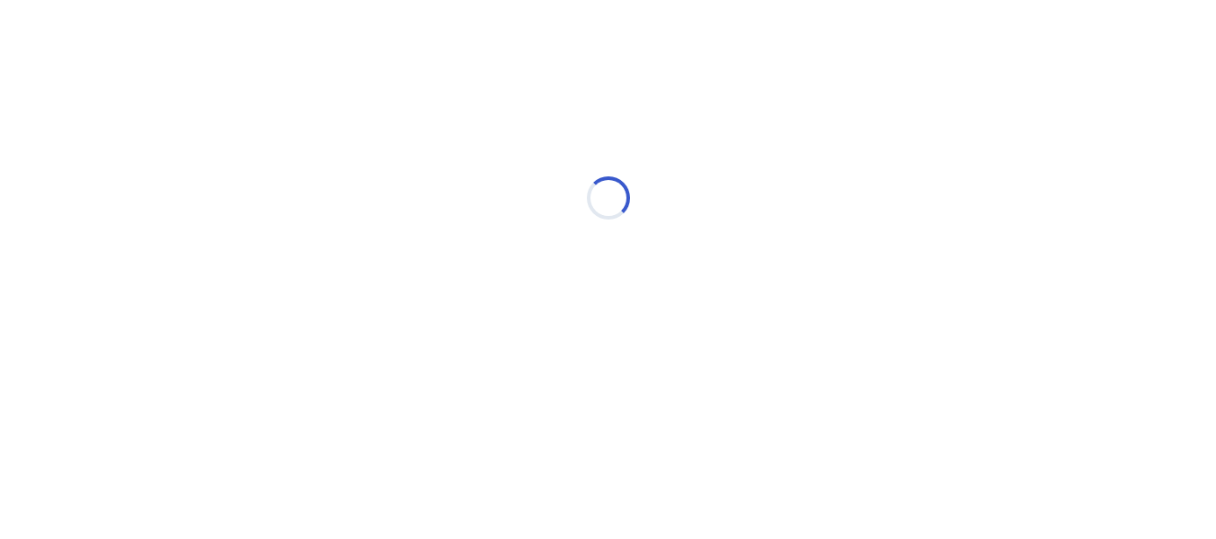
scroll to position [0, 0]
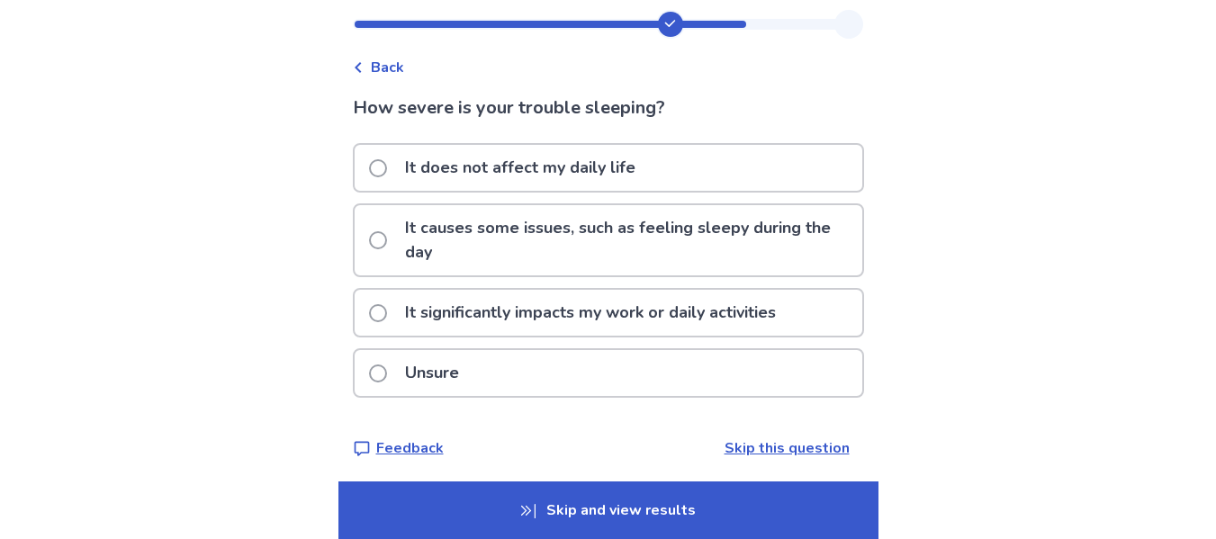
scroll to position [49, 0]
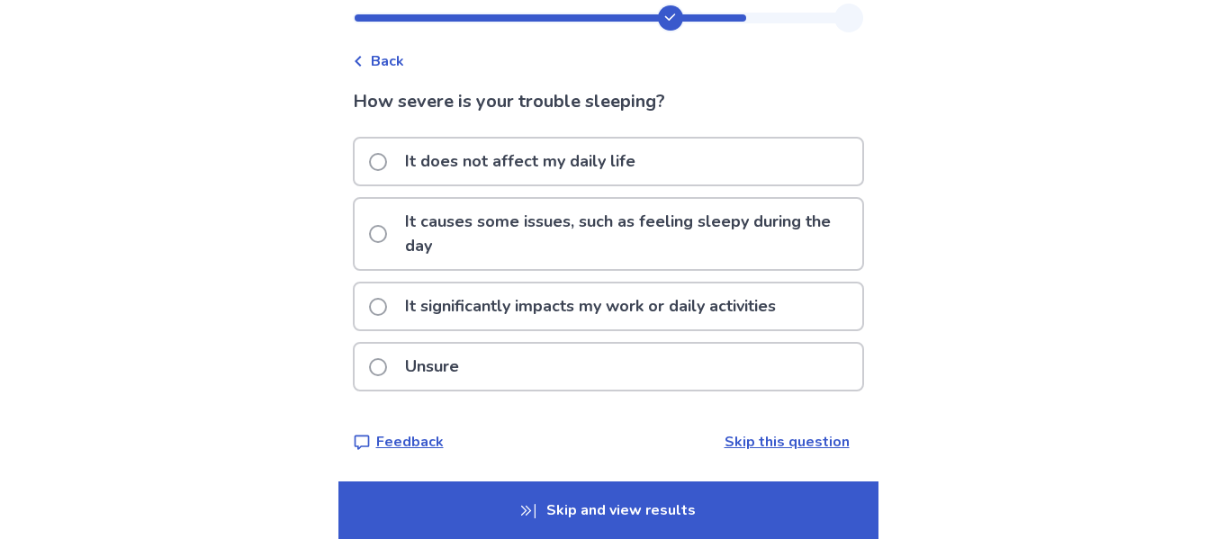
click at [687, 163] on div "It does not affect my daily life" at bounding box center [609, 162] width 508 height 46
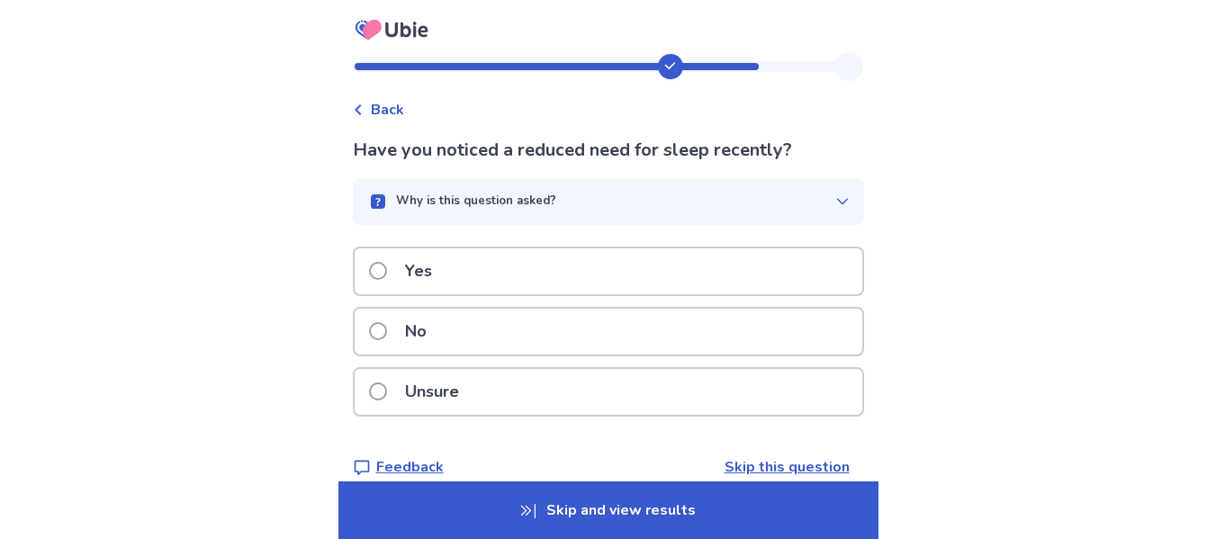
scroll to position [25, 0]
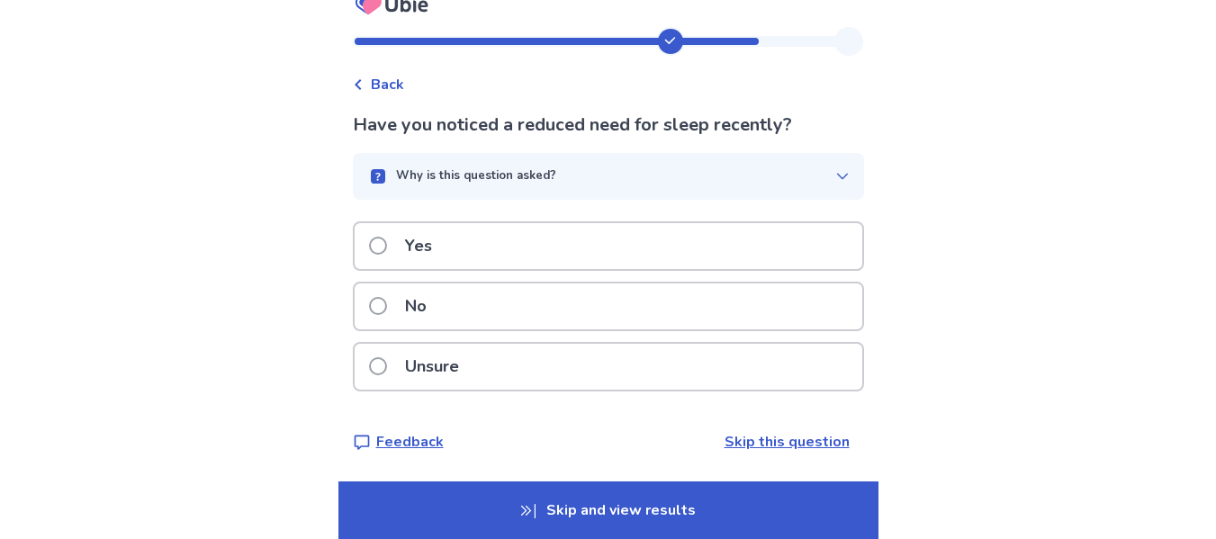
click at [621, 300] on div "No" at bounding box center [609, 307] width 508 height 46
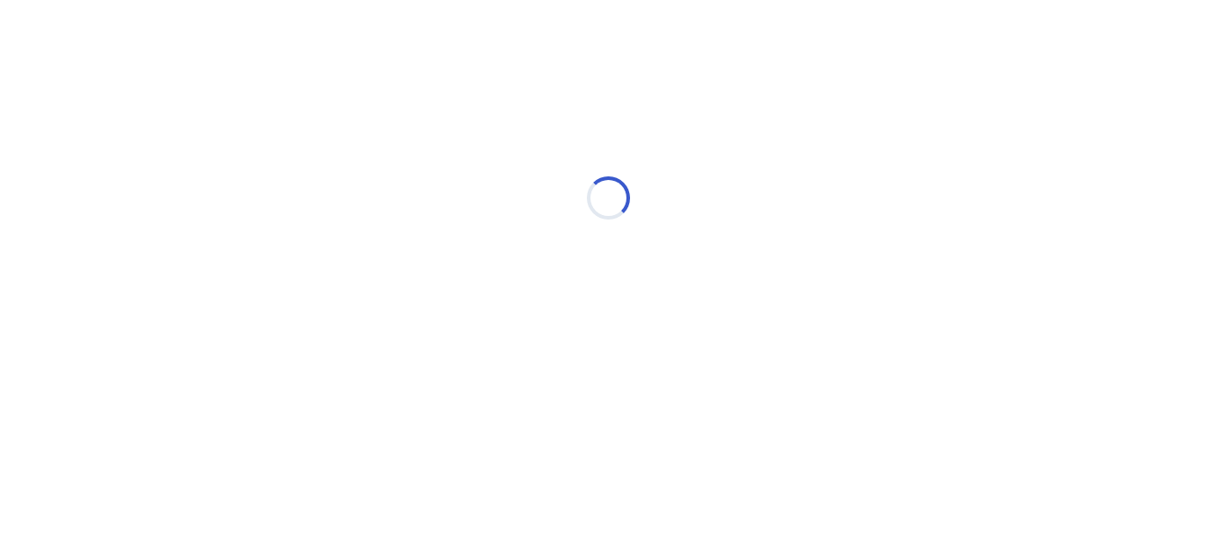
scroll to position [0, 0]
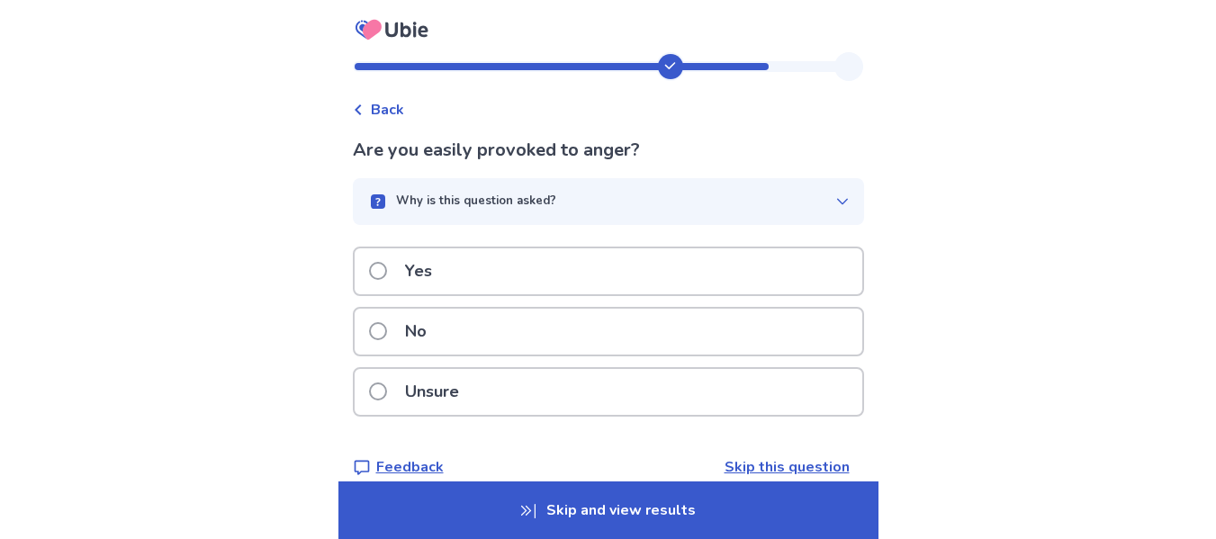
click at [765, 332] on div "No" at bounding box center [609, 332] width 508 height 46
click at [639, 272] on div "Yes" at bounding box center [609, 271] width 508 height 46
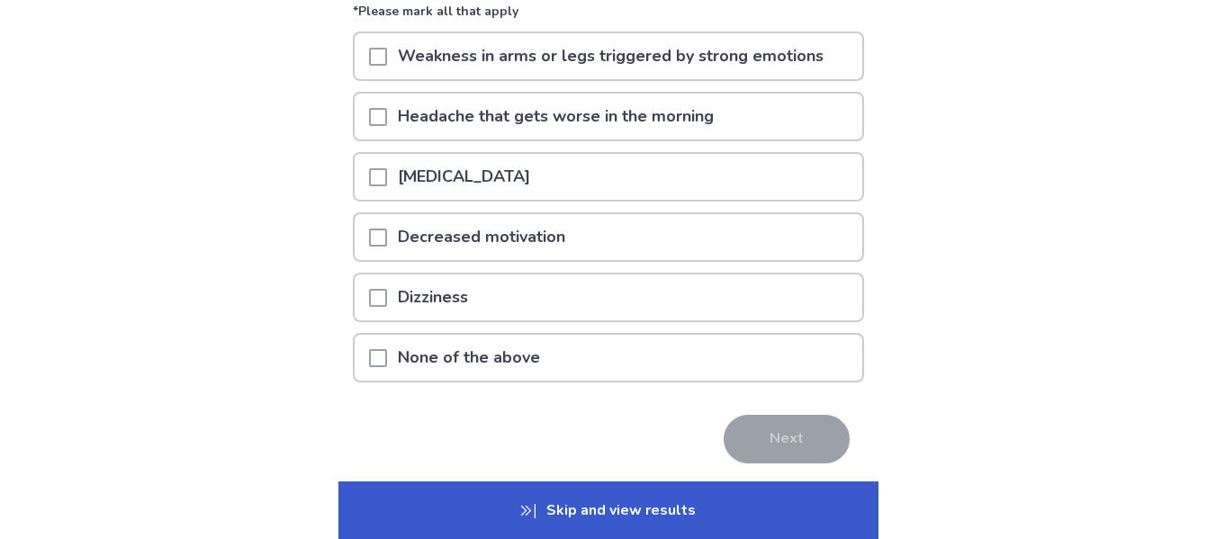
scroll to position [179, 0]
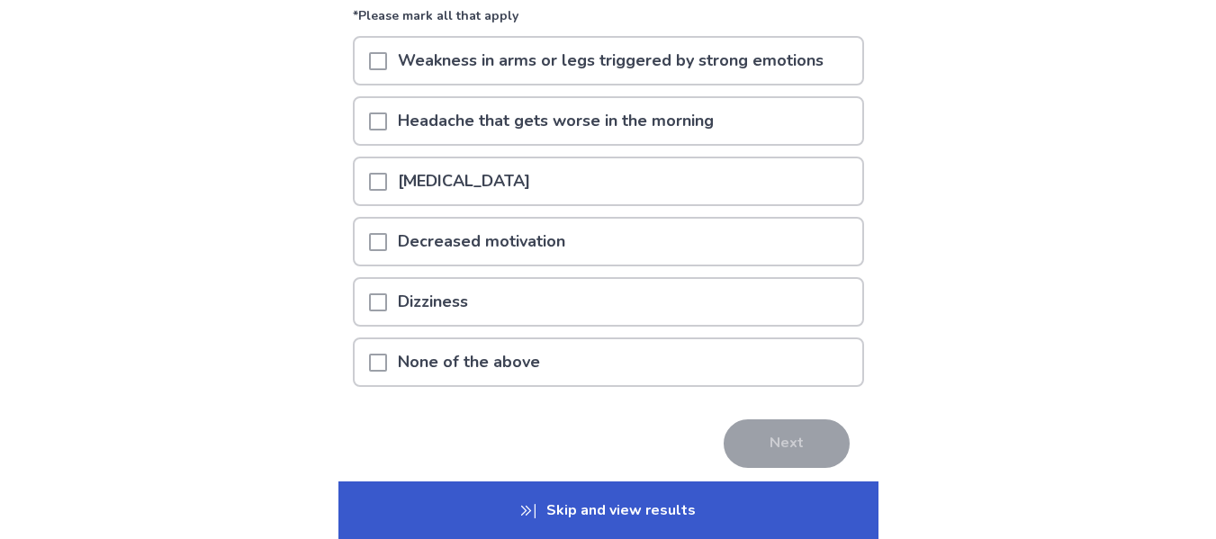
click at [561, 275] on div "Decreased motivation" at bounding box center [608, 247] width 511 height 60
click at [558, 268] on div "Decreased motivation" at bounding box center [608, 247] width 511 height 60
click at [553, 256] on p "Decreased motivation" at bounding box center [481, 242] width 189 height 46
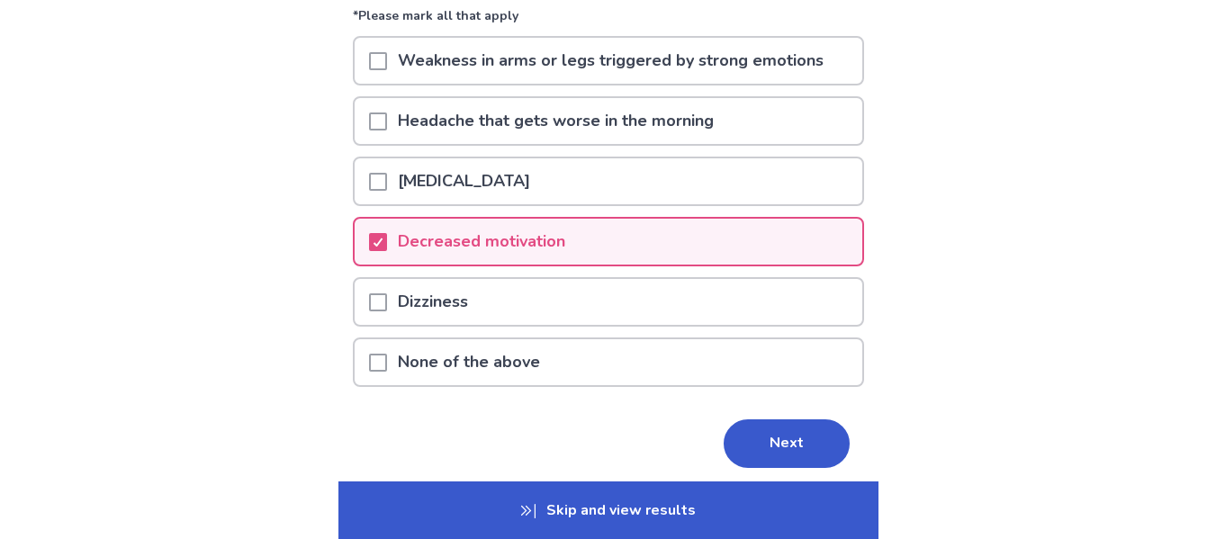
click at [561, 307] on div "Dizziness" at bounding box center [609, 302] width 508 height 46
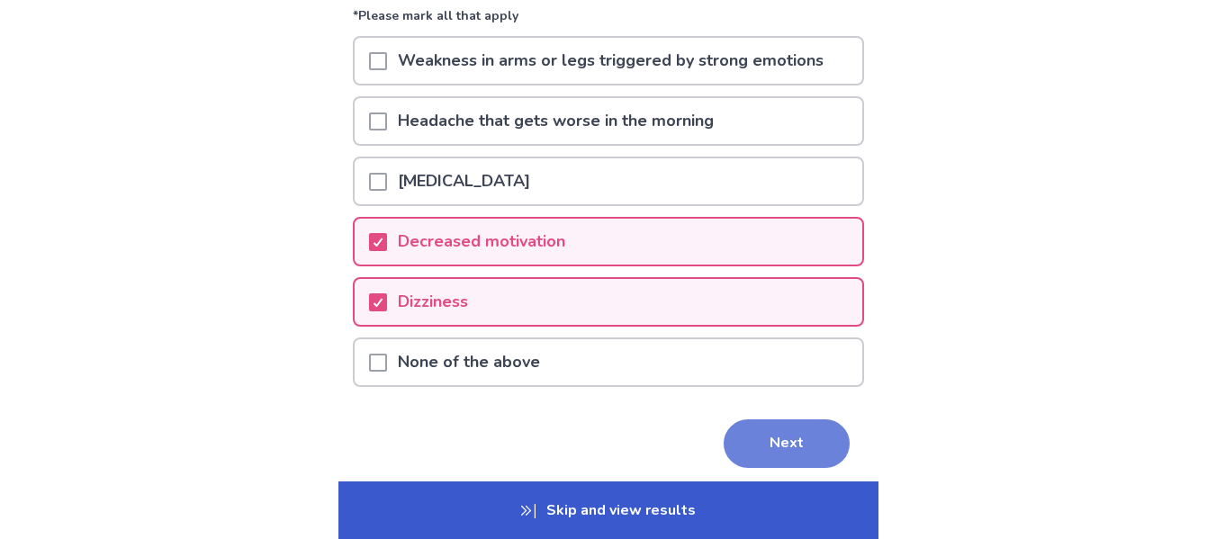
click at [766, 453] on button "Next" at bounding box center [787, 444] width 126 height 49
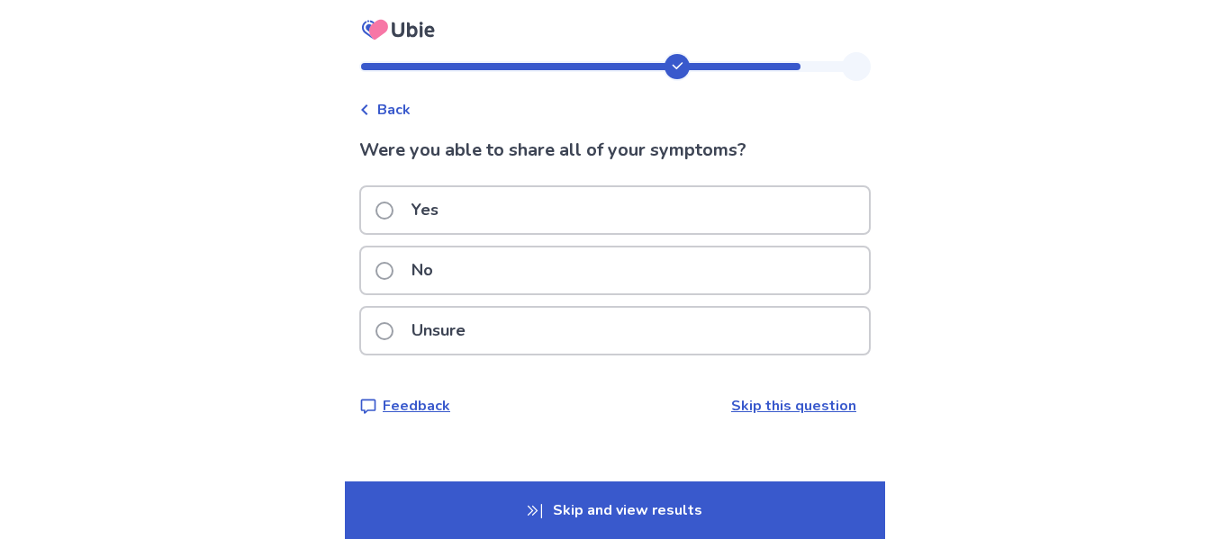
click at [646, 203] on div "Yes" at bounding box center [615, 210] width 508 height 46
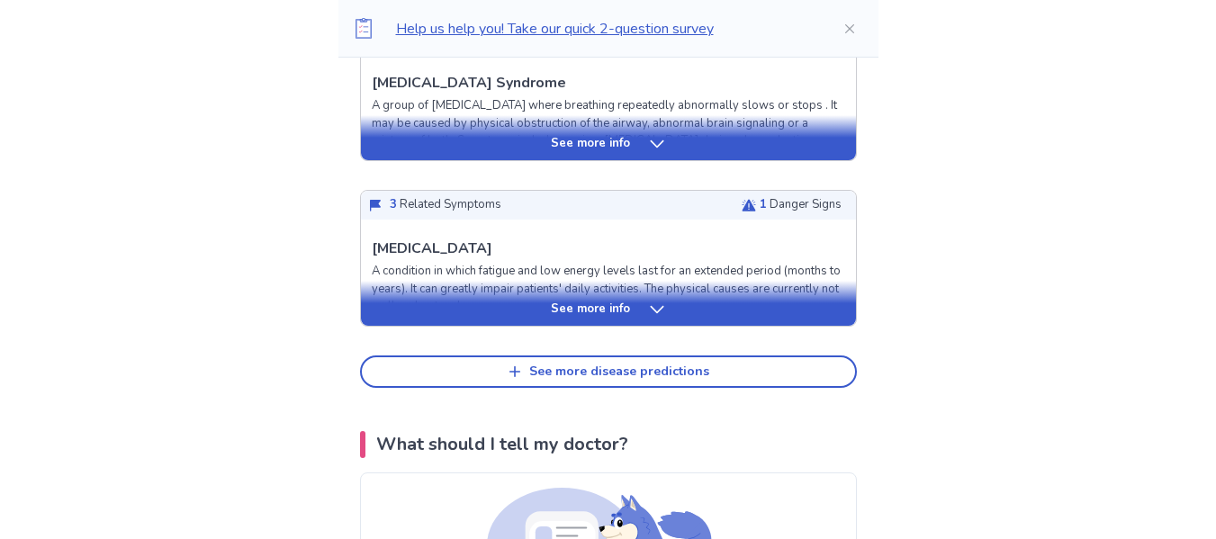
scroll to position [915, 0]
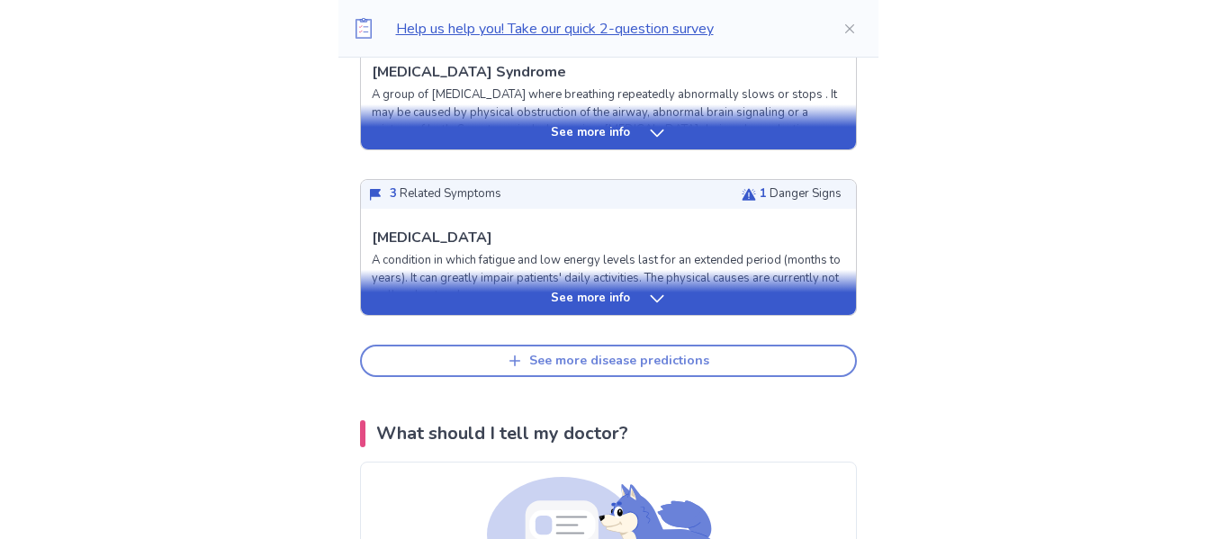
click at [727, 345] on button "See more disease predictions" at bounding box center [608, 361] width 497 height 32
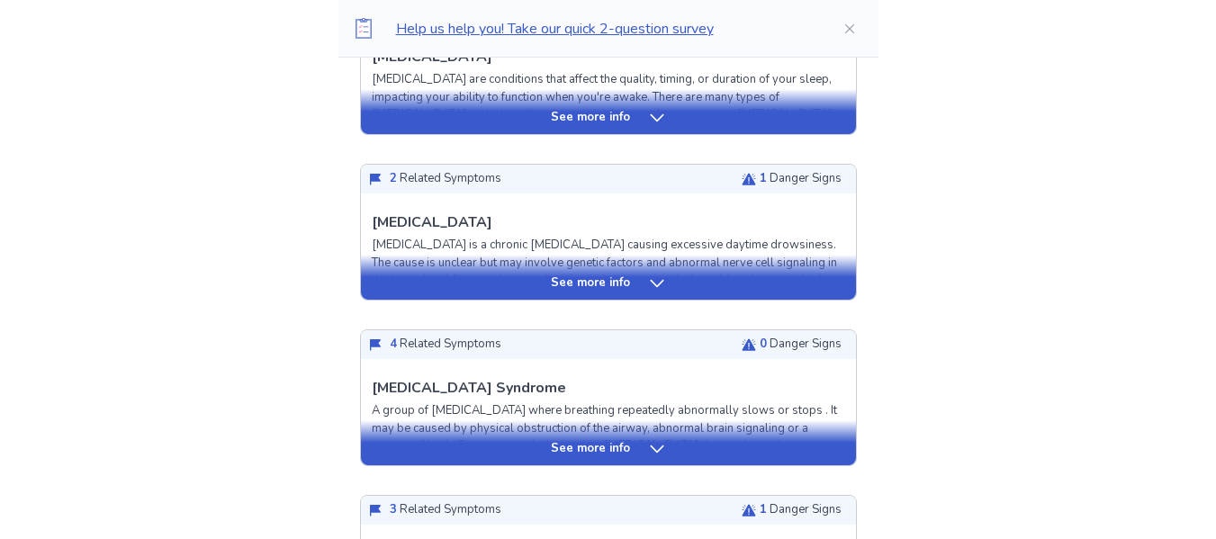
scroll to position [459, 0]
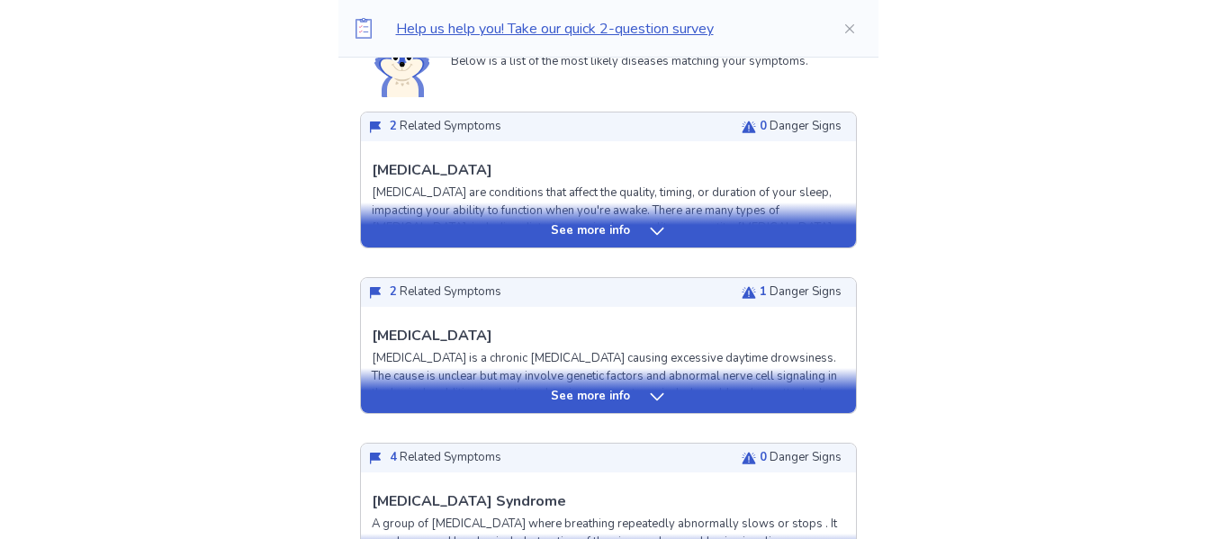
click at [739, 231] on div "See more info" at bounding box center [608, 231] width 495 height 18
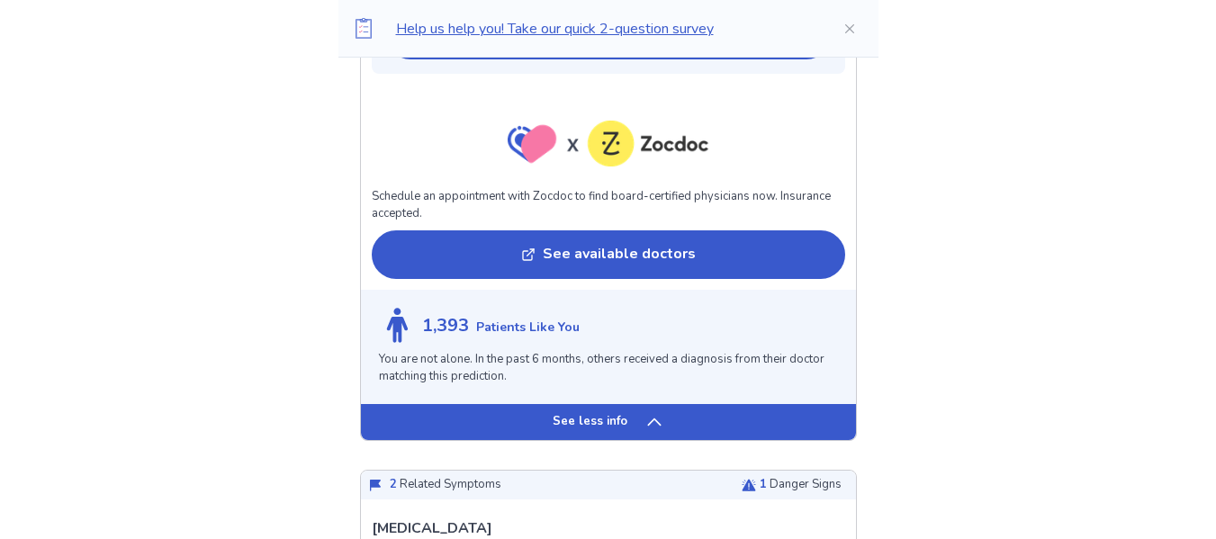
scroll to position [1620, 0]
